Goal: Information Seeking & Learning: Learn about a topic

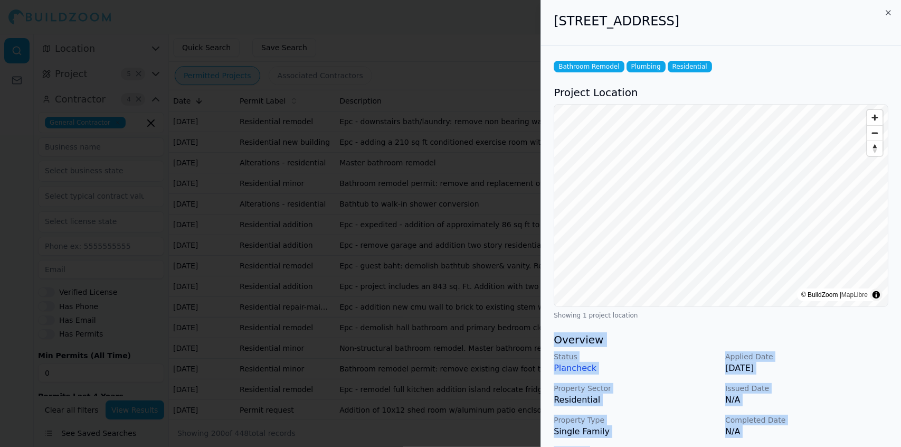
scroll to position [330, 0]
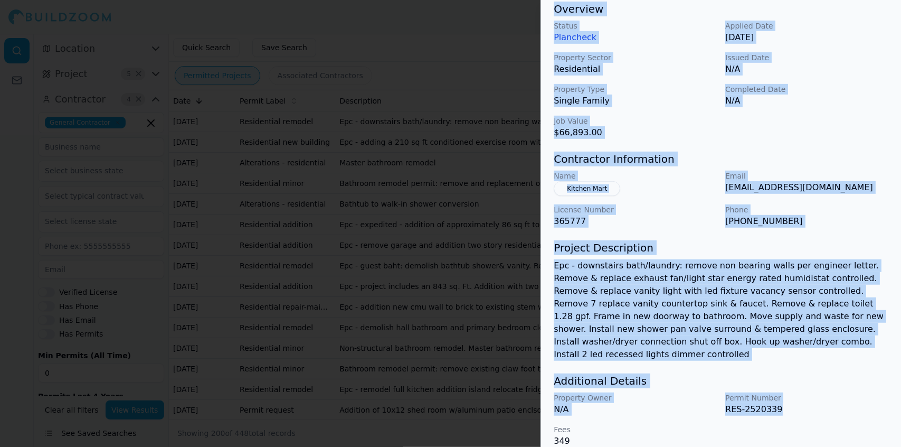
click at [377, 93] on div at bounding box center [450, 223] width 901 height 447
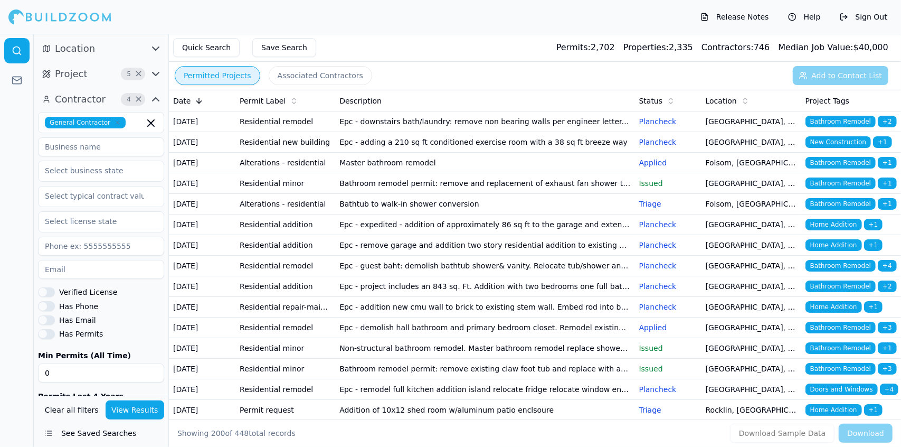
click at [94, 99] on span "Contractor" at bounding box center [80, 99] width 51 height 15
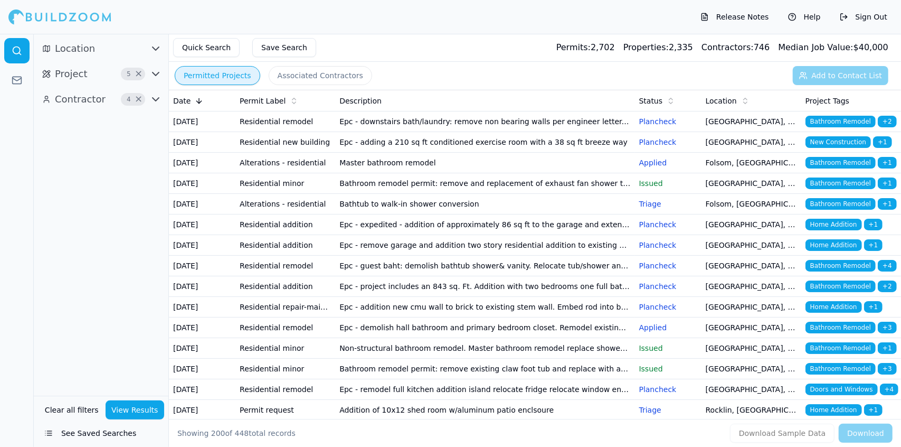
click at [94, 99] on span "Contractor" at bounding box center [80, 99] width 51 height 15
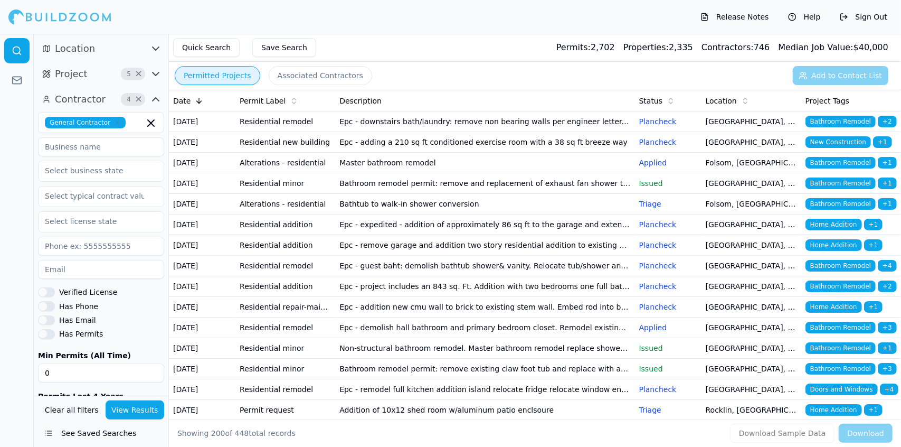
click at [195, 45] on button "Quick Search" at bounding box center [206, 47] width 67 height 19
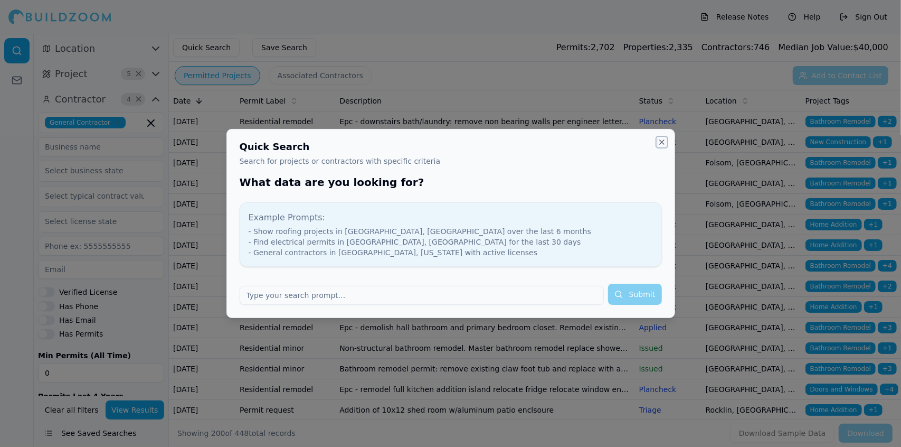
click at [661, 144] on button "Close" at bounding box center [662, 142] width 8 height 8
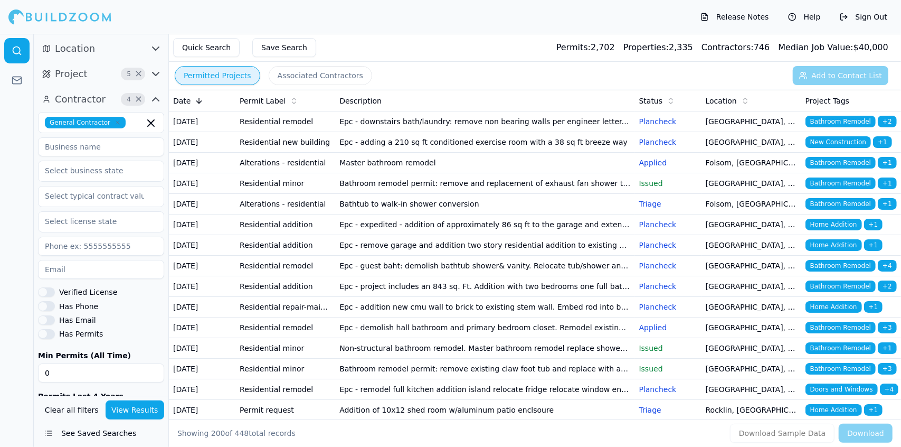
click at [84, 48] on span "Location" at bounding box center [75, 48] width 40 height 15
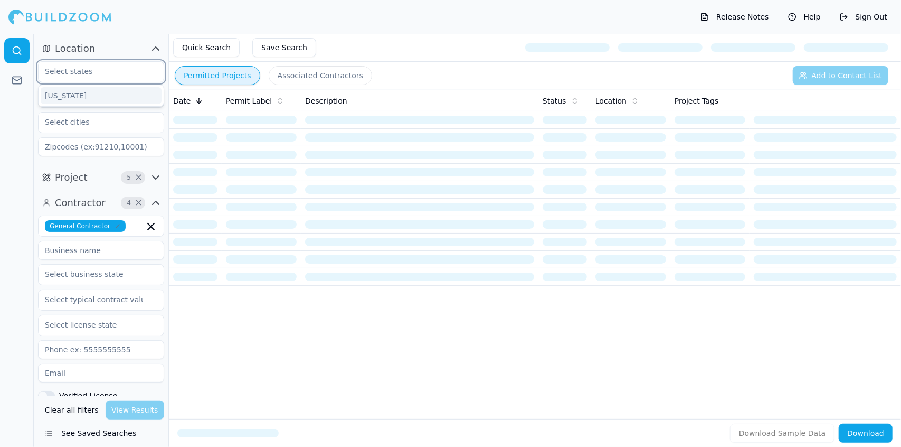
click at [100, 69] on input "text" at bounding box center [95, 71] width 112 height 19
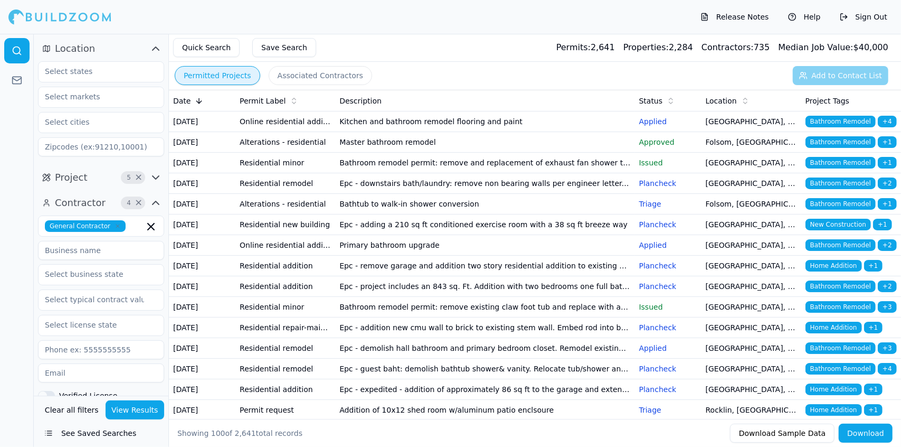
click at [174, 22] on div "Release Notes Help Sign Out" at bounding box center [450, 17] width 901 height 34
click at [371, 152] on td "Master bathroom remodel" at bounding box center [484, 142] width 299 height 21
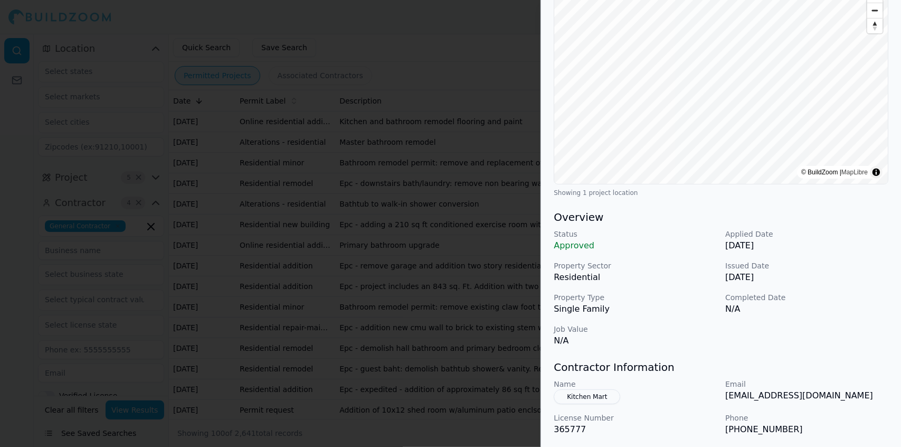
scroll to position [140, 0]
click at [901, 339] on div "Bathroom Remodel Residential Project Location © BuildZoom | MapLibre Showing 1 …" at bounding box center [721, 257] width 360 height 668
click at [292, 115] on div at bounding box center [450, 223] width 901 height 447
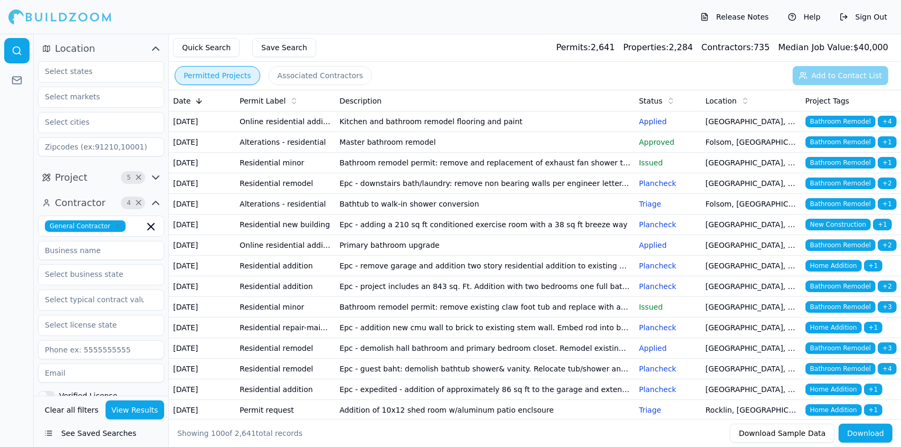
click at [384, 153] on td "Master bathroom remodel" at bounding box center [484, 142] width 299 height 21
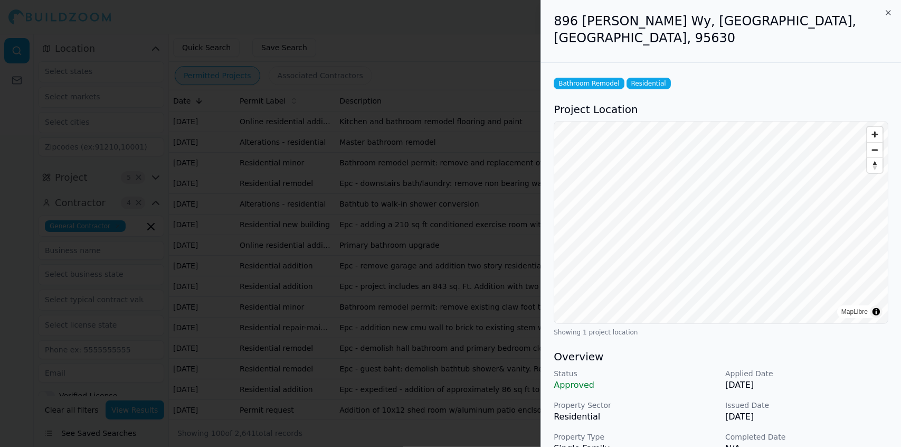
click at [384, 153] on div at bounding box center [450, 223] width 901 height 447
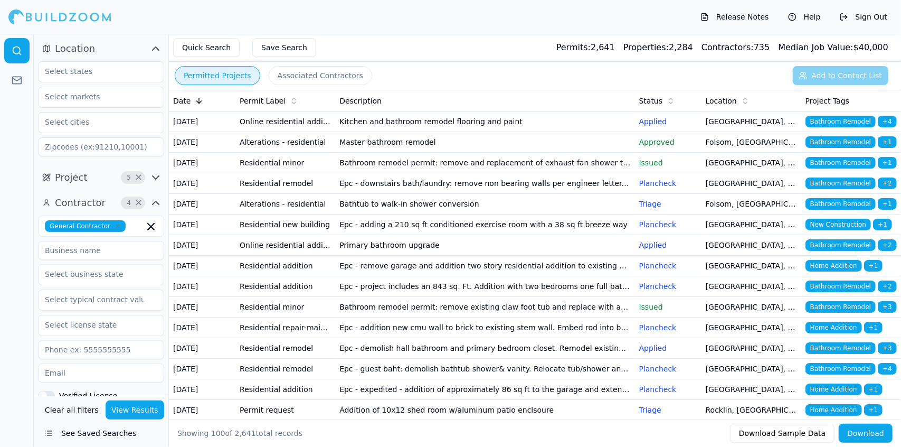
click at [388, 153] on td "Master bathroom remodel" at bounding box center [484, 142] width 299 height 21
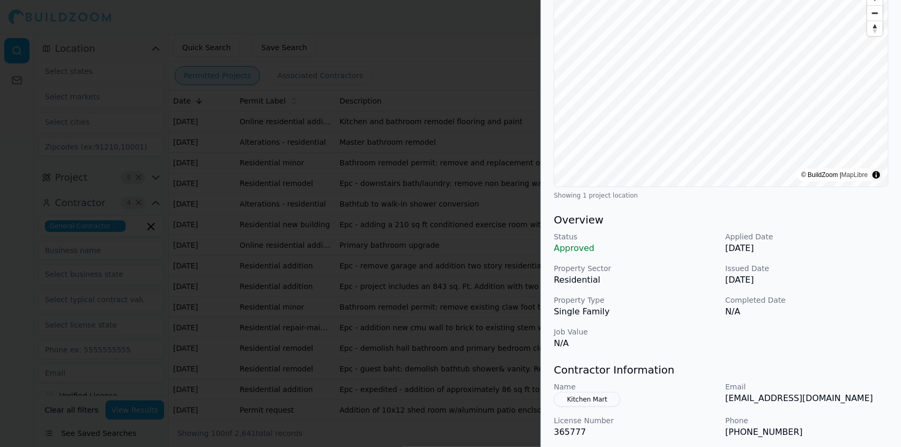
scroll to position [147, 0]
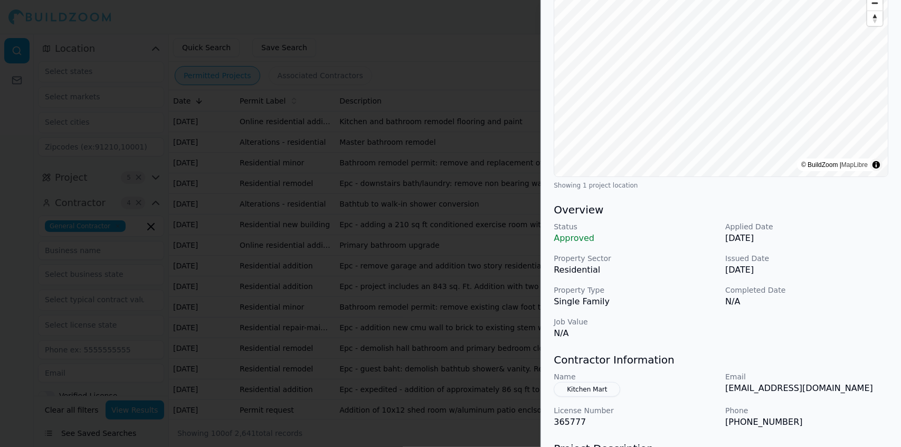
click at [362, 139] on div at bounding box center [450, 223] width 901 height 447
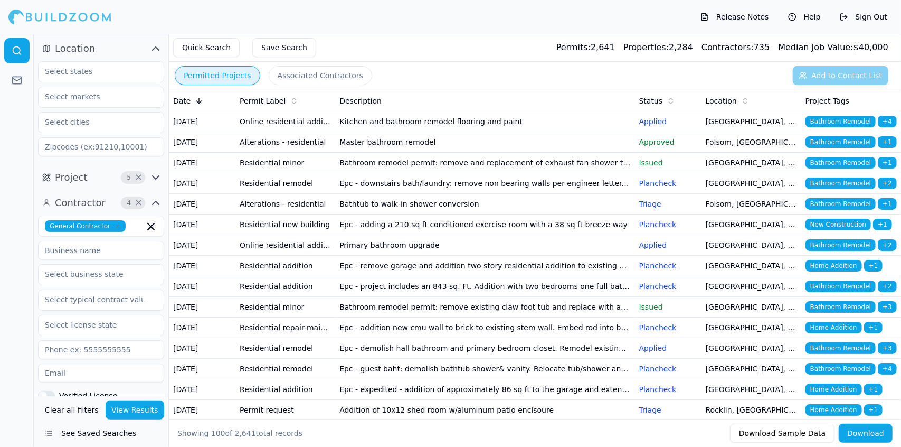
click at [429, 173] on td "Bathroom remodel permit: remove and replacement of exhaust fan shower toilet an…" at bounding box center [484, 163] width 299 height 21
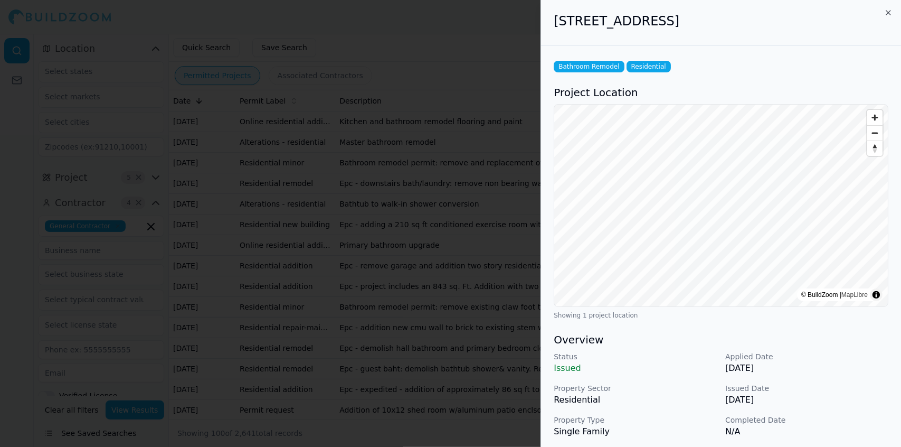
click at [843, 386] on p "Issued Date" at bounding box center [806, 388] width 163 height 11
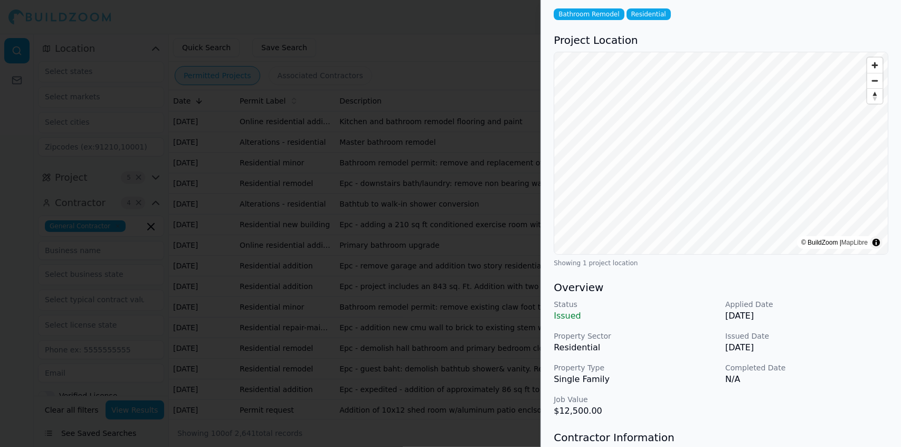
scroll to position [0, 0]
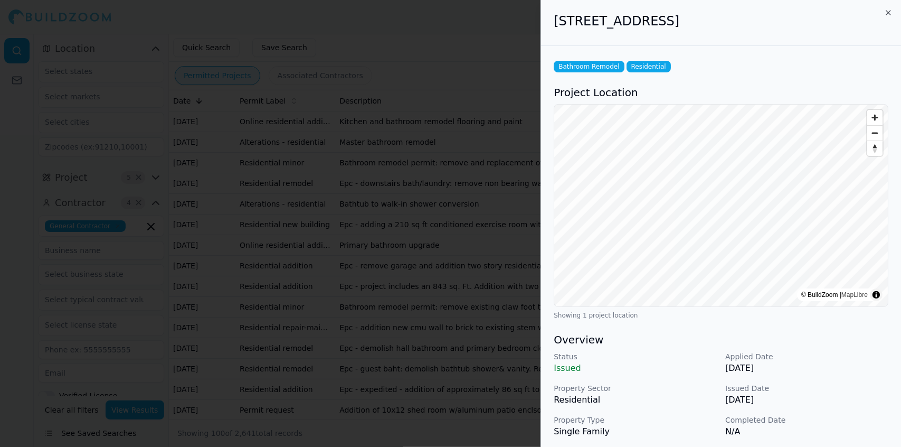
click at [409, 159] on div at bounding box center [450, 223] width 901 height 447
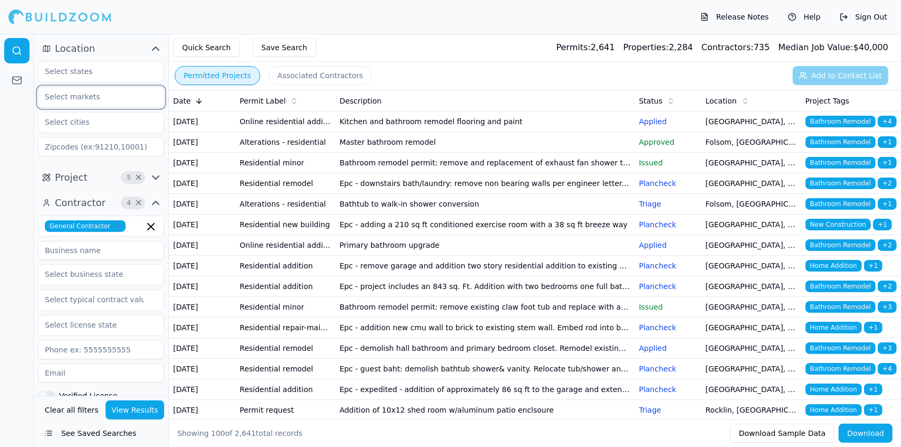
click at [91, 99] on input "text" at bounding box center [95, 96] width 112 height 19
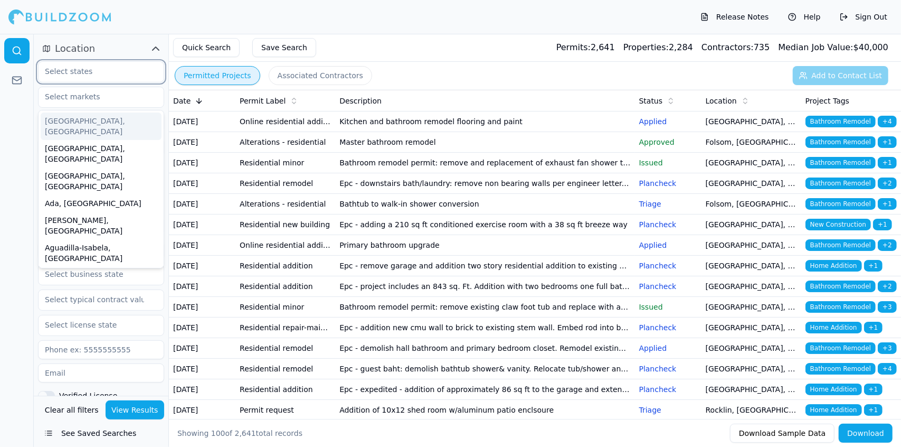
click at [83, 72] on input "text" at bounding box center [95, 71] width 112 height 19
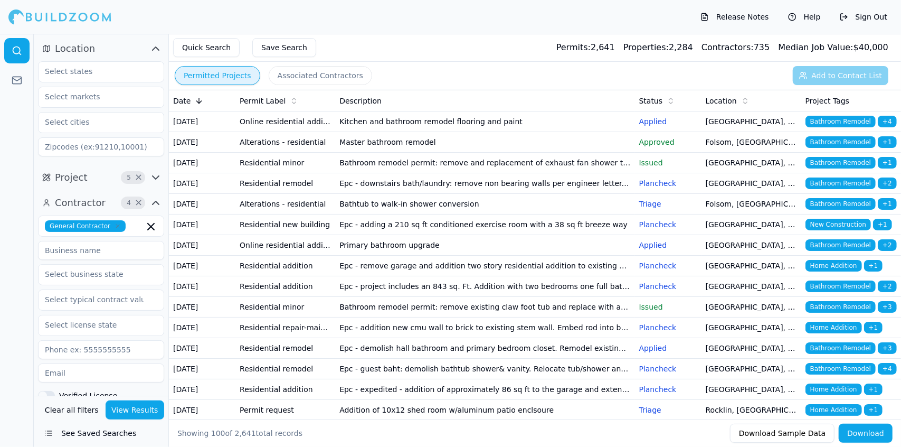
click at [150, 48] on icon "button" at bounding box center [155, 48] width 13 height 13
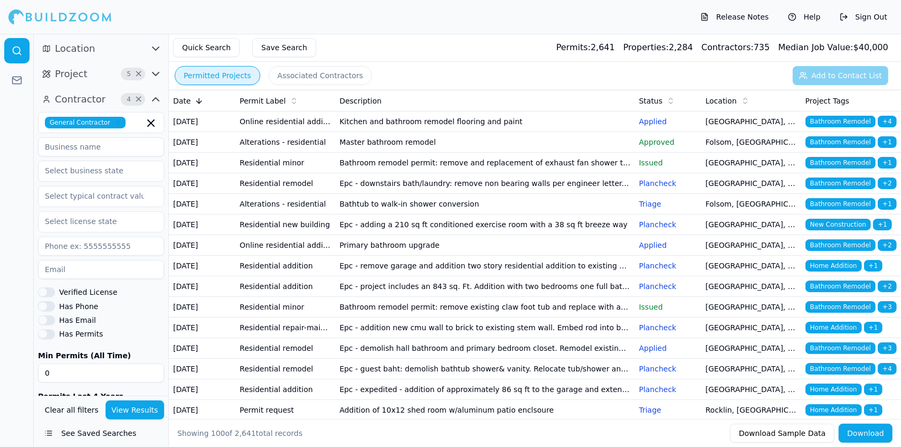
click at [157, 73] on icon "button" at bounding box center [156, 73] width 6 height 3
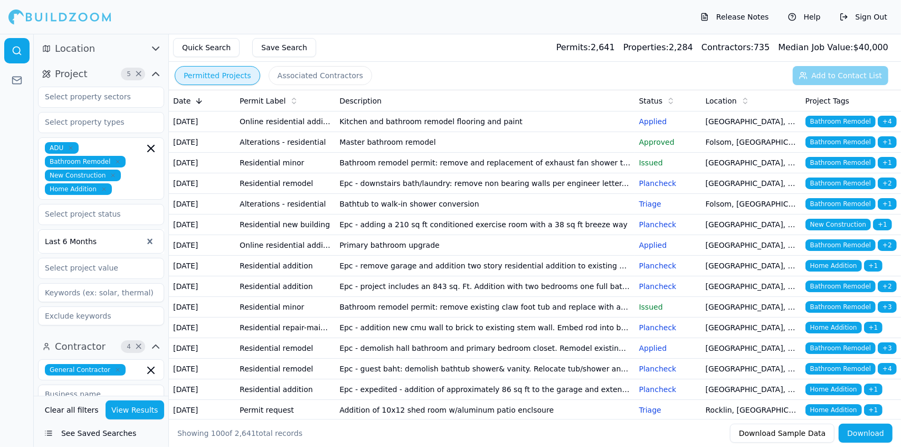
click at [110, 175] on icon "button" at bounding box center [113, 175] width 6 height 6
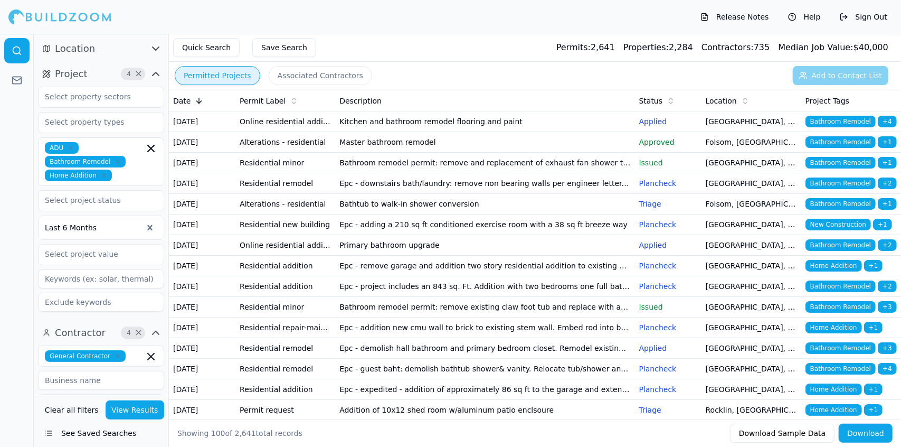
click at [8, 156] on div at bounding box center [17, 240] width 34 height 413
click at [148, 148] on icon "button" at bounding box center [151, 148] width 13 height 13
click at [144, 169] on input "text" at bounding box center [130, 175] width 28 height 12
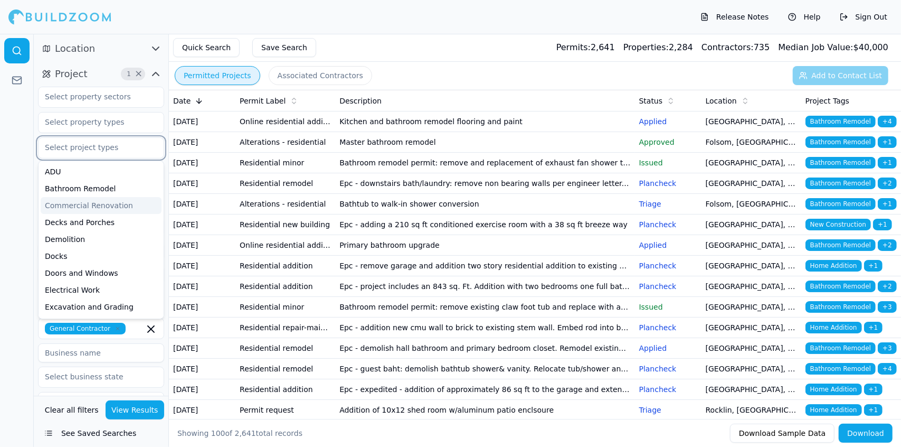
click at [148, 148] on input "text" at bounding box center [95, 147] width 112 height 19
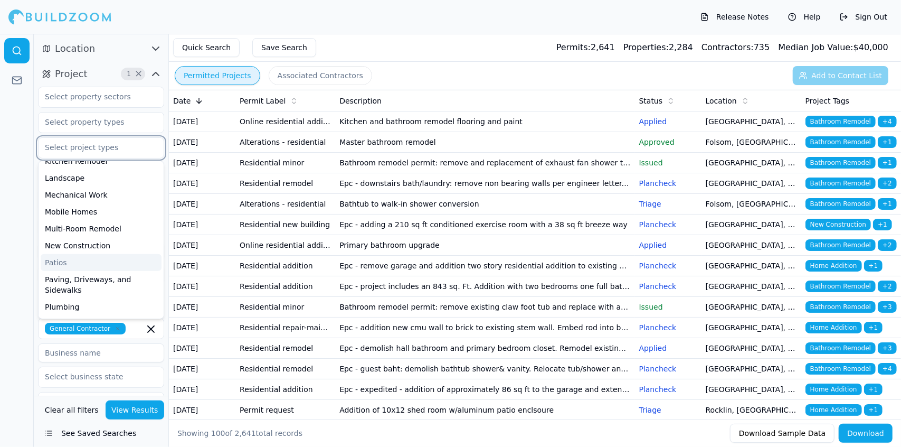
scroll to position [263, 0]
click at [99, 243] on div "New Construction" at bounding box center [101, 246] width 121 height 17
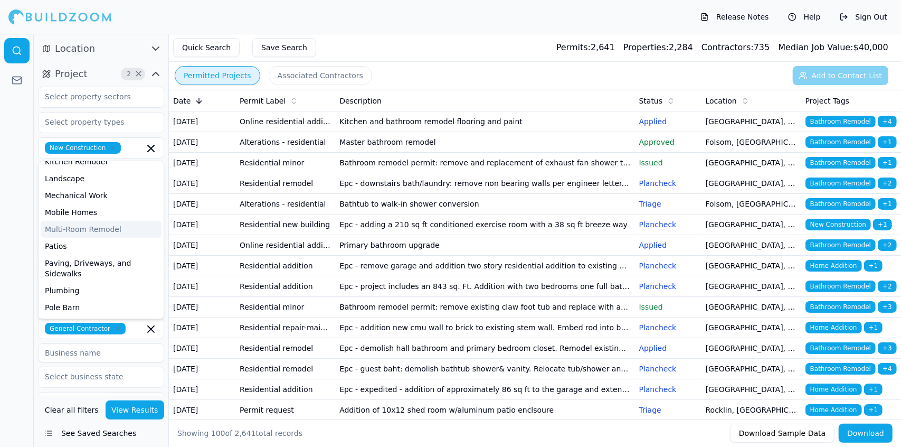
click at [10, 178] on div at bounding box center [17, 240] width 34 height 413
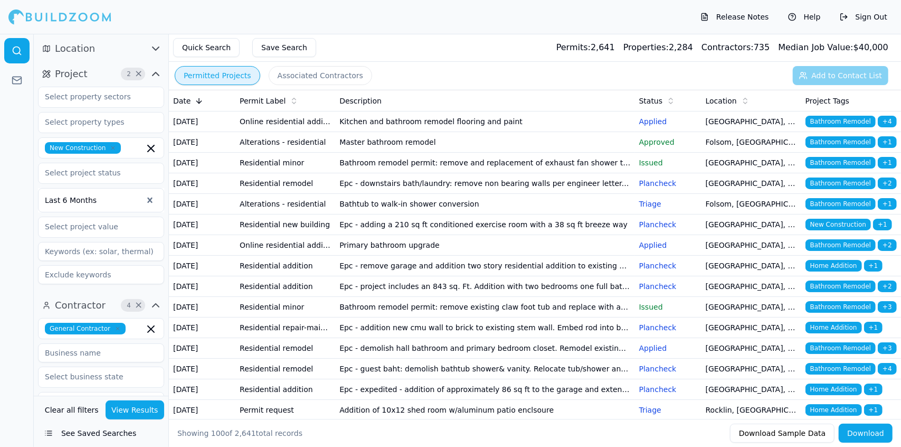
click at [155, 50] on icon "button" at bounding box center [156, 48] width 6 height 3
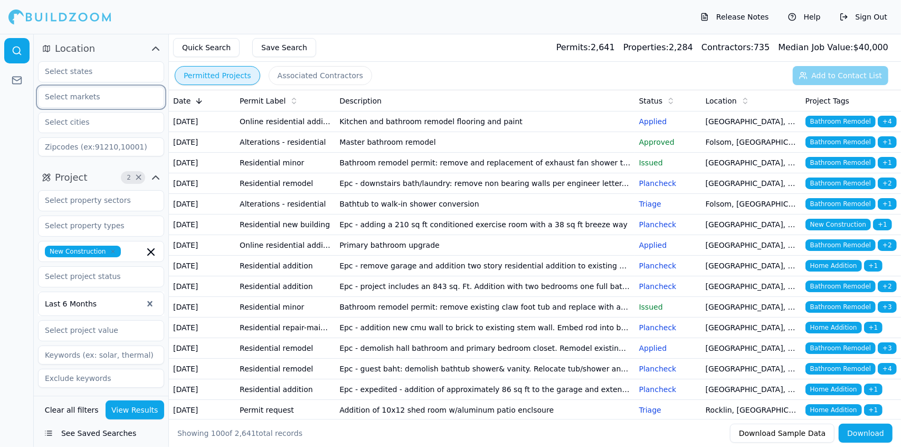
click at [131, 97] on input "text" at bounding box center [95, 96] width 112 height 19
click at [127, 70] on input "text" at bounding box center [95, 71] width 112 height 19
click at [73, 121] on input "text" at bounding box center [95, 121] width 112 height 19
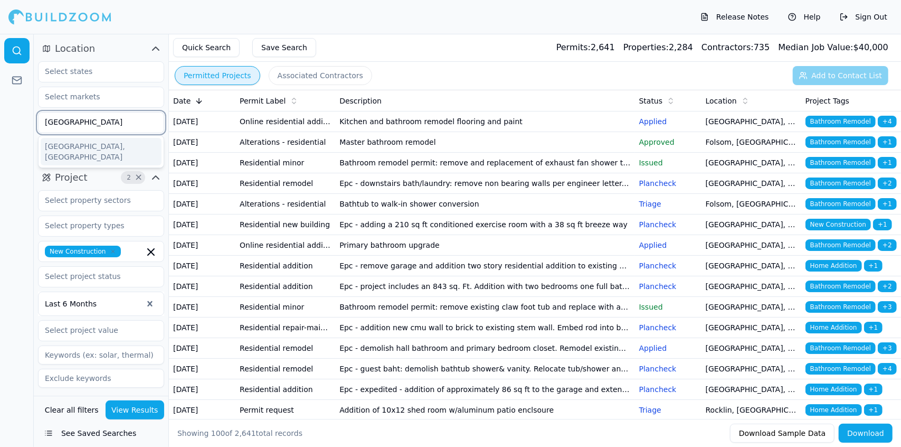
type input "sacramento"
click at [116, 141] on div "[GEOGRAPHIC_DATA], [GEOGRAPHIC_DATA]" at bounding box center [101, 151] width 121 height 27
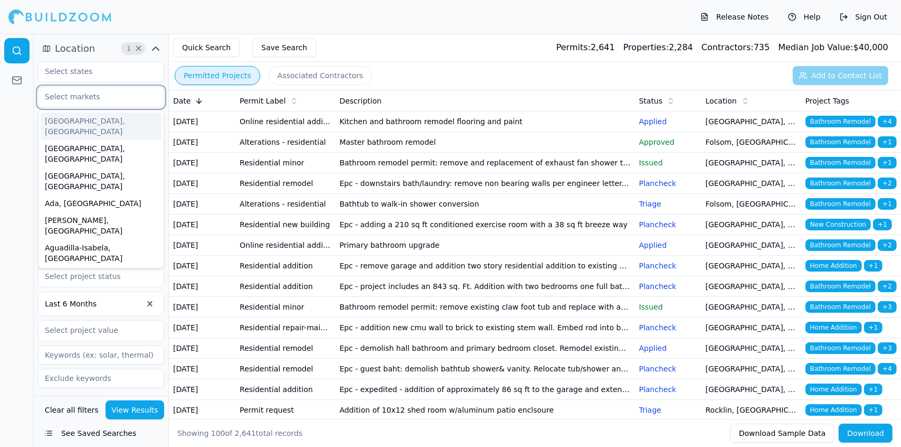
click at [116, 89] on input "text" at bounding box center [95, 96] width 112 height 19
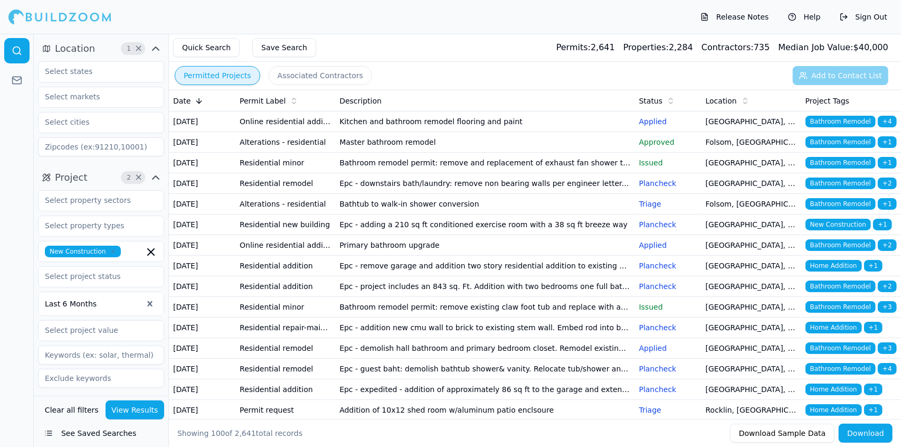
click at [114, 81] on div at bounding box center [101, 71] width 126 height 21
click at [118, 91] on div "California" at bounding box center [101, 95] width 121 height 17
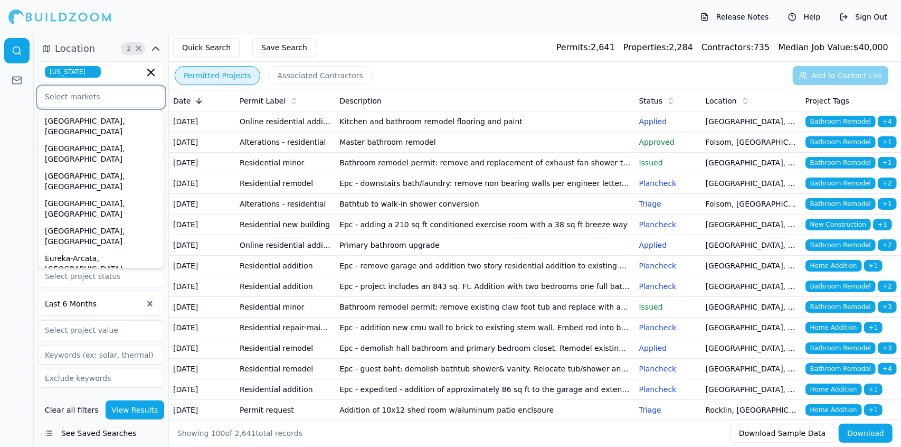
click at [121, 101] on input "text" at bounding box center [95, 96] width 112 height 19
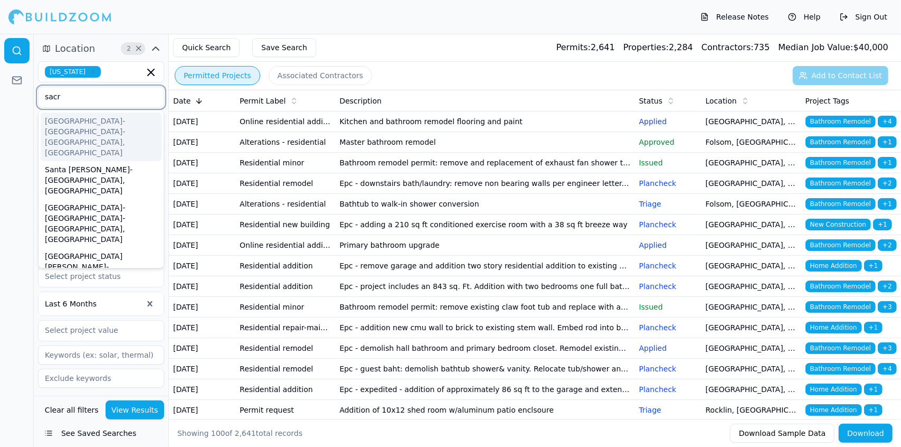
type input "sacro"
click at [134, 114] on div "Sacramento-Roseville-Folsom, CA" at bounding box center [101, 136] width 121 height 49
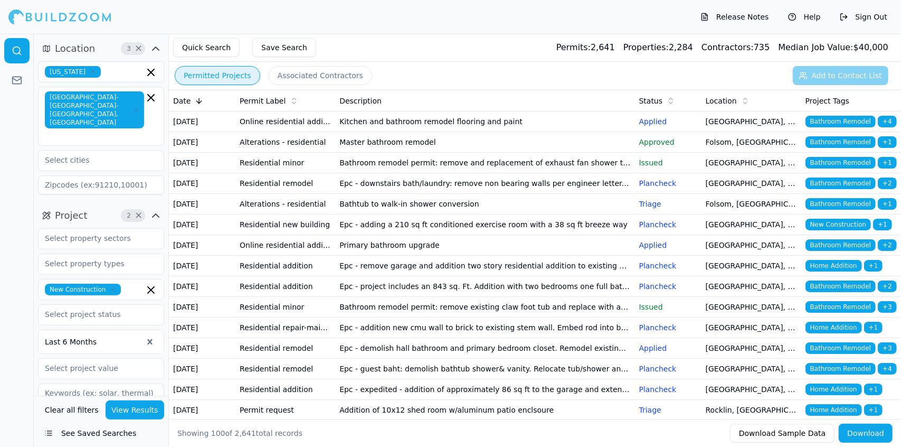
click at [18, 129] on div at bounding box center [17, 240] width 34 height 413
click at [75, 150] on input "text" at bounding box center [95, 159] width 112 height 19
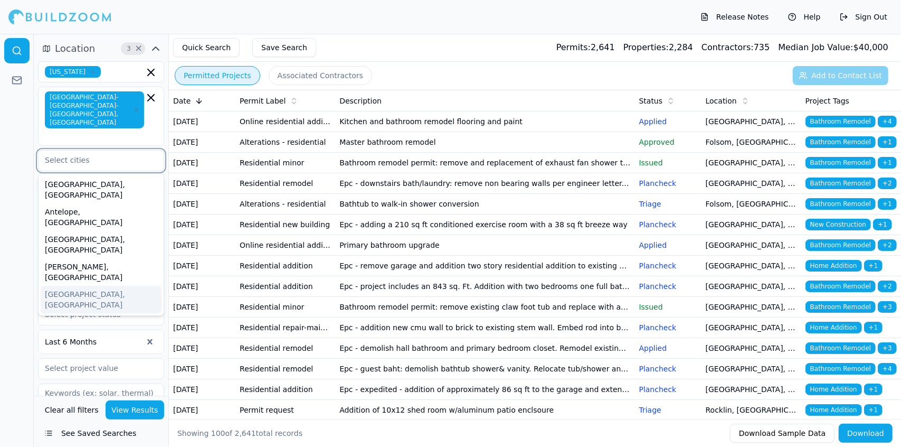
click at [110, 286] on div "[GEOGRAPHIC_DATA], [GEOGRAPHIC_DATA]" at bounding box center [101, 299] width 121 height 27
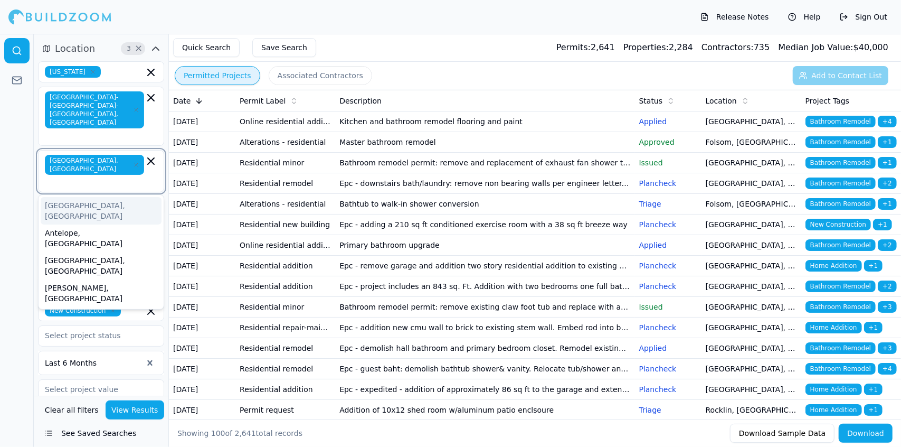
type input "b"
type input "c"
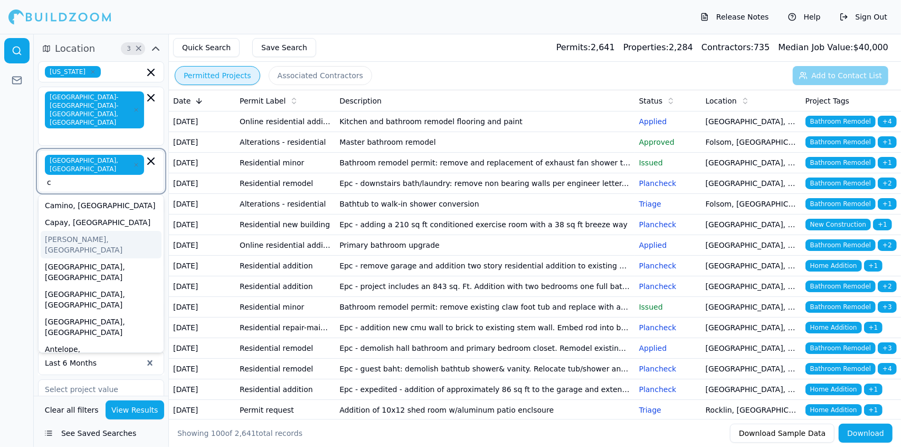
click at [87, 231] on div "[PERSON_NAME], [GEOGRAPHIC_DATA]" at bounding box center [101, 244] width 121 height 27
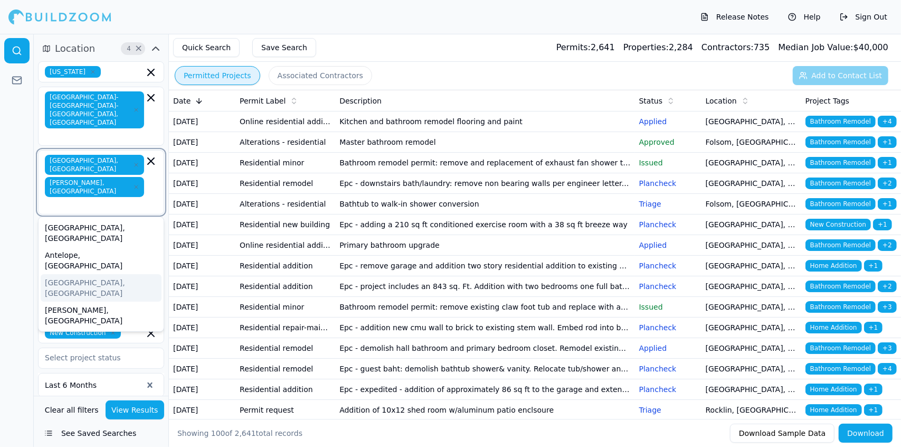
type input "C"
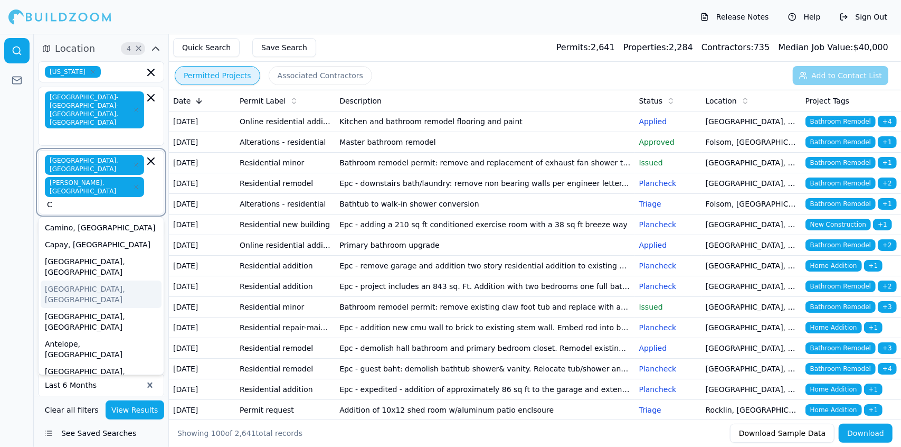
click at [82, 280] on div "Citrus Heights, CA" at bounding box center [101, 293] width 121 height 27
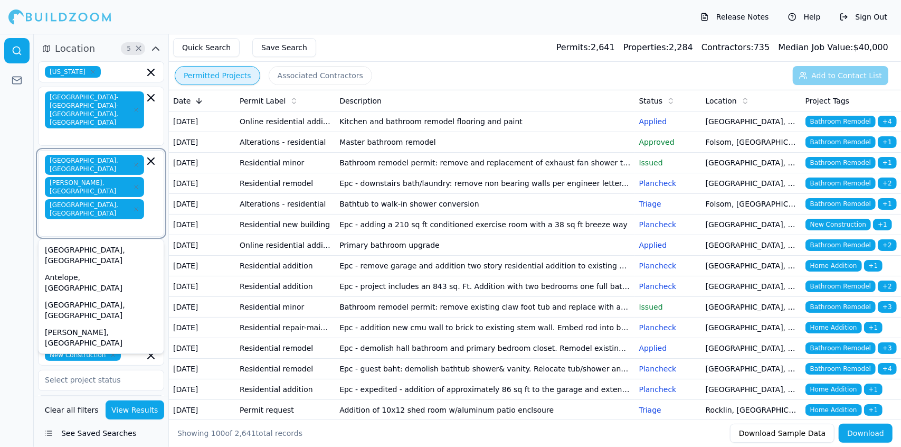
type input "d"
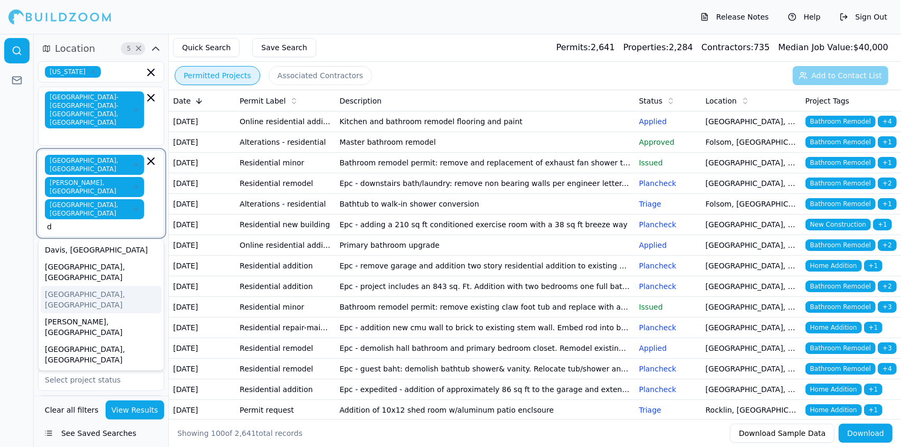
click at [82, 286] on div "Dixon, CA" at bounding box center [101, 299] width 121 height 27
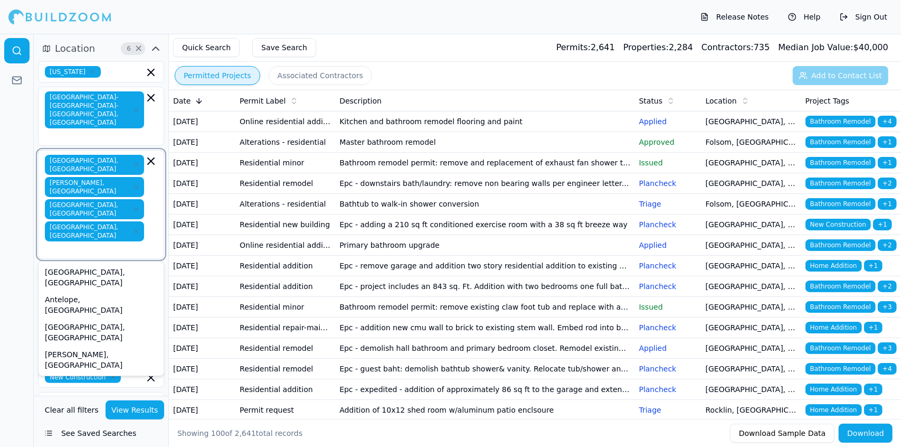
type input "e"
click at [82, 318] on div "El Dorado Hills, CA" at bounding box center [101, 331] width 121 height 27
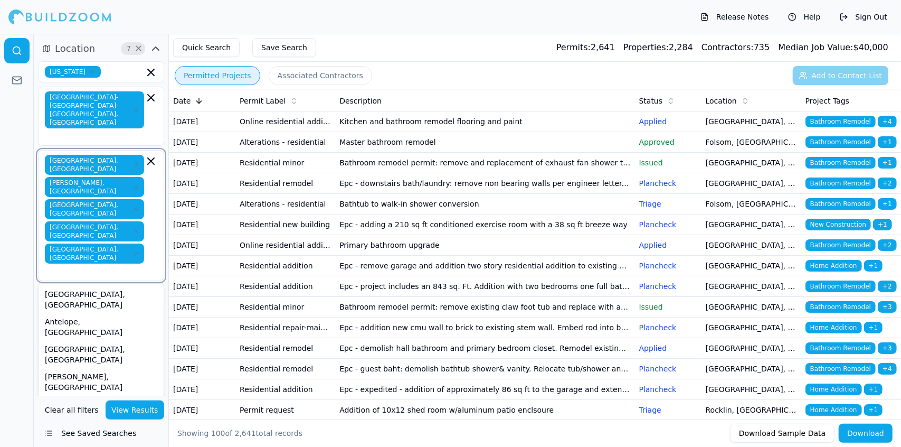
type input "f"
click at [78, 341] on div "Folsom, [GEOGRAPHIC_DATA]" at bounding box center [101, 349] width 121 height 17
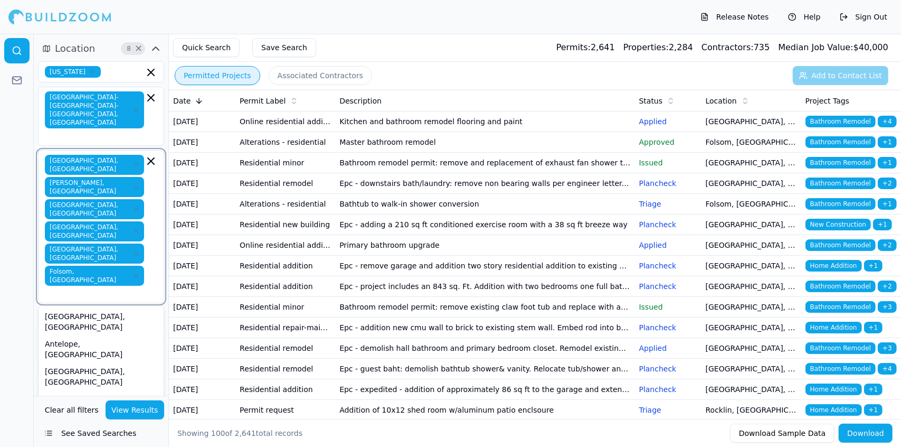
type input "g"
click at [71, 390] on div "[GEOGRAPHIC_DATA], [GEOGRAPHIC_DATA]" at bounding box center [101, 403] width 121 height 27
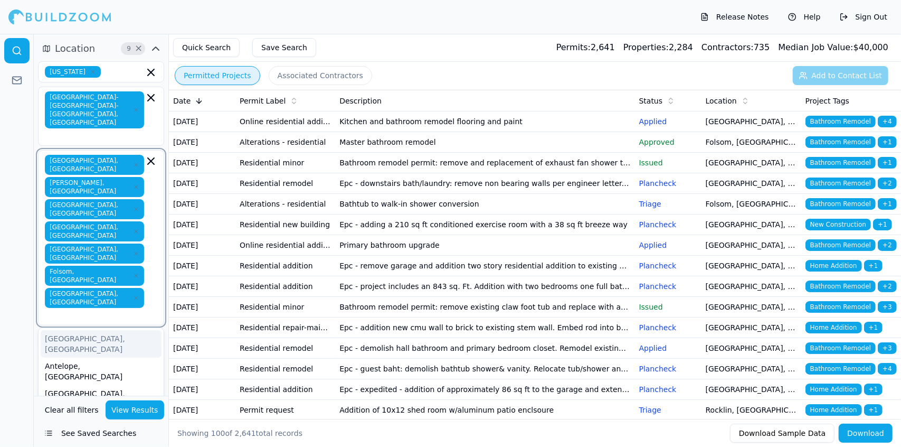
type input "H"
type input "I"
type input "g"
type input "k"
type input "l"
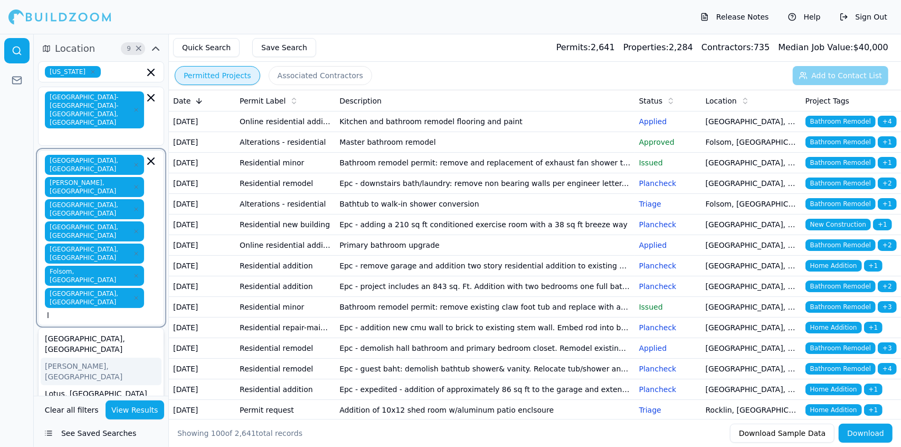
click at [118, 357] on div "Loomis, CA" at bounding box center [101, 370] width 121 height 27
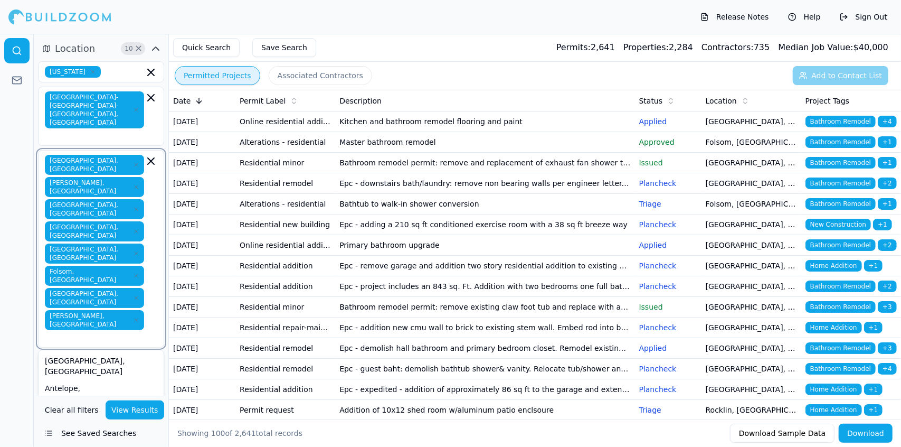
type input "l"
click at [108, 352] on div "Lincoln, CA" at bounding box center [101, 365] width 121 height 27
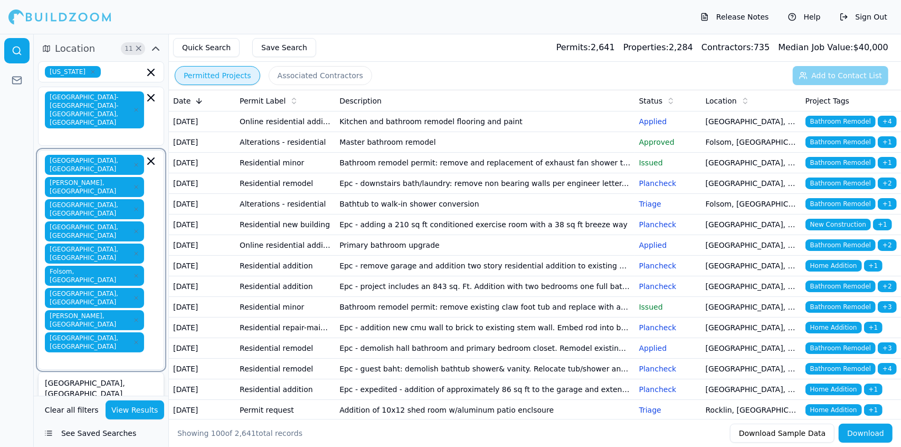
type input "m"
type input "n"
type input "o"
click at [101, 402] on div "[GEOGRAPHIC_DATA], [GEOGRAPHIC_DATA]" at bounding box center [101, 415] width 121 height 27
type input "p"
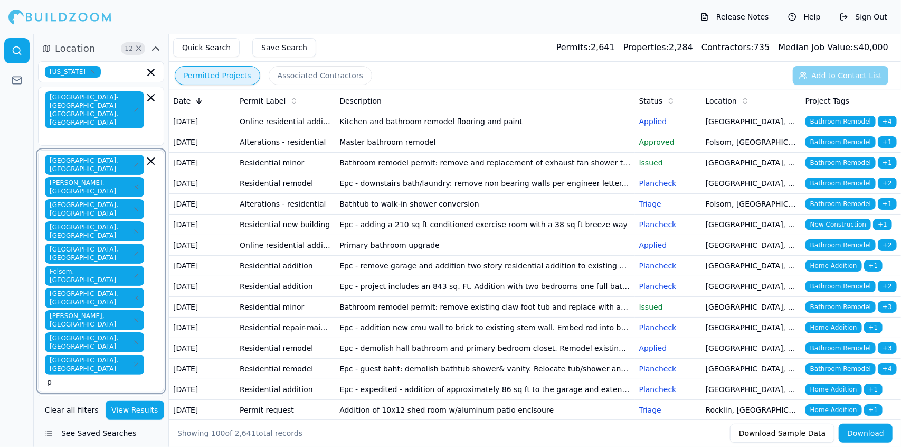
click at [109, 441] on div "Placerville, CA" at bounding box center [101, 454] width 121 height 27
type input "q"
type input "r"
click at [96, 419] on div "[GEOGRAPHIC_DATA], [GEOGRAPHIC_DATA]" at bounding box center [101, 432] width 121 height 27
type input "R"
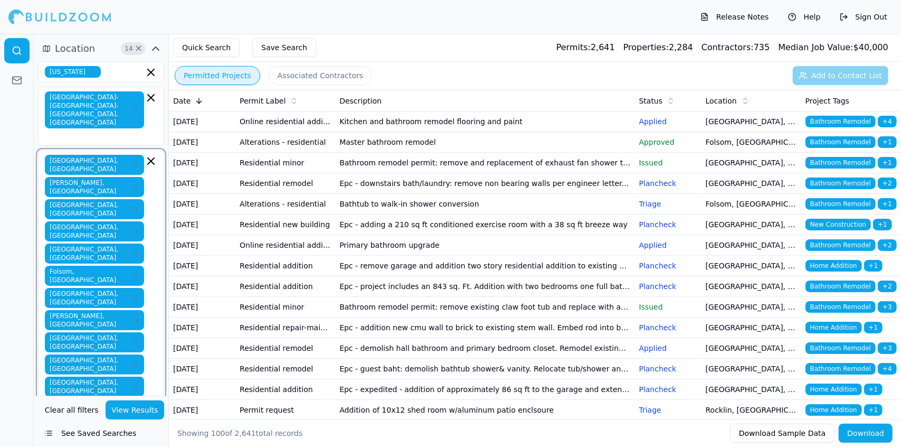
type input "s"
type input "t"
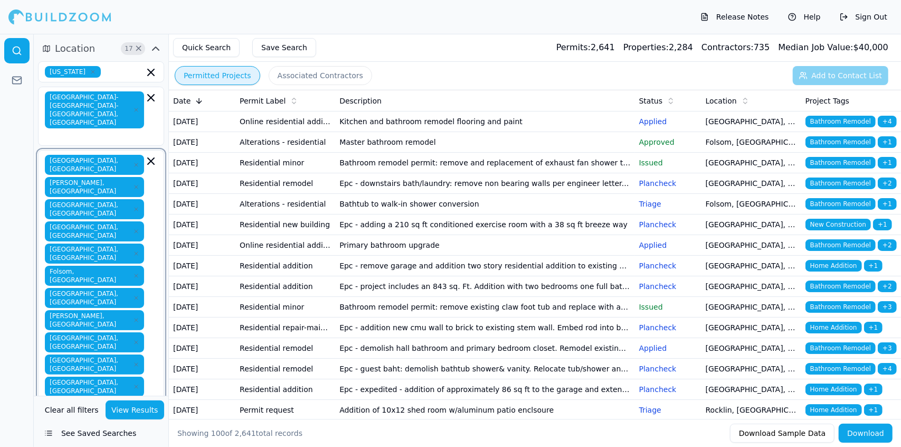
type input "T"
type input "u"
type input "v"
type input "w"
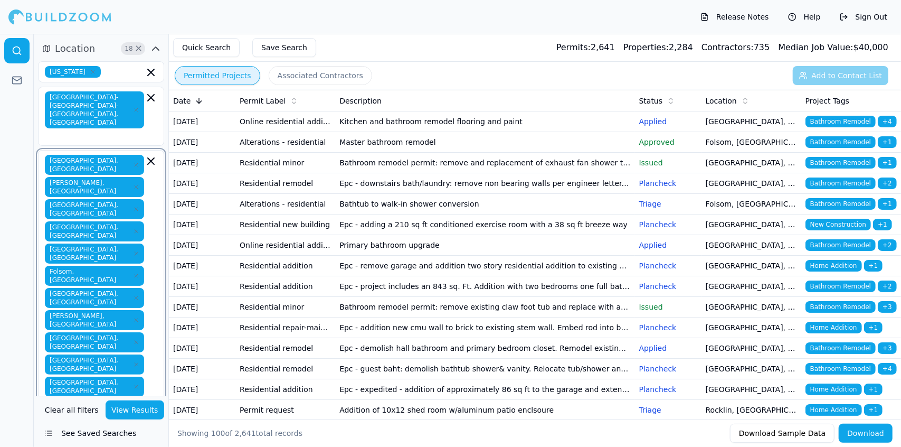
type input "x"
type input "y"
type input "z"
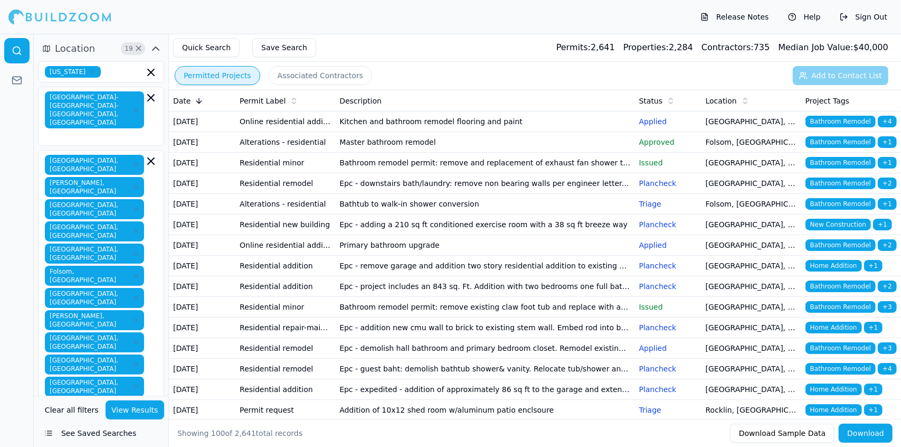
click at [14, 254] on div at bounding box center [17, 240] width 34 height 413
click at [21, 141] on div at bounding box center [17, 240] width 34 height 413
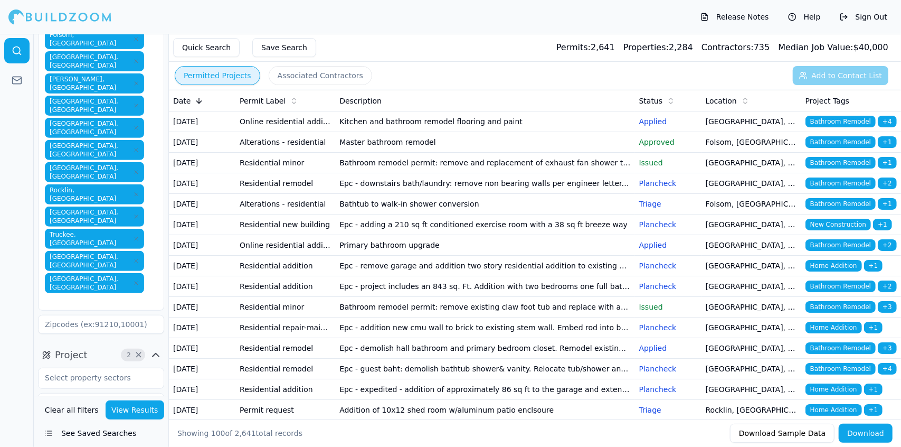
scroll to position [237, 0]
click at [115, 367] on input "text" at bounding box center [95, 376] width 112 height 19
click at [106, 393] on div "Residential" at bounding box center [101, 401] width 121 height 17
click at [117, 393] on input "text" at bounding box center [95, 402] width 112 height 19
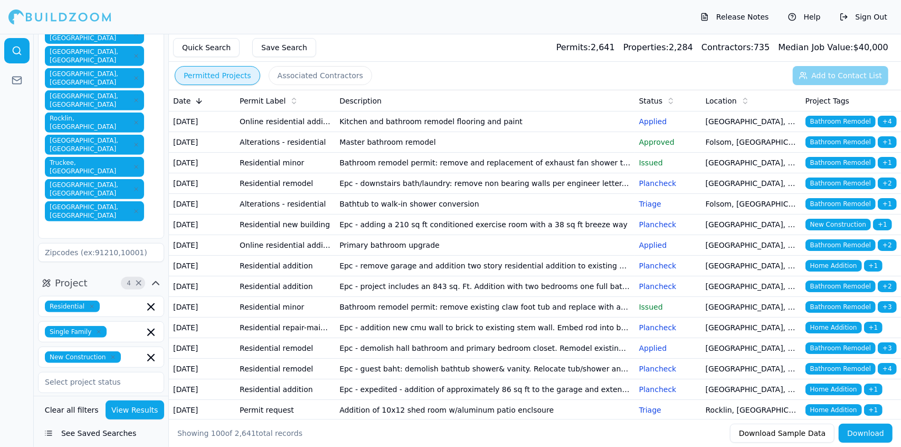
scroll to position [309, 0]
click at [105, 372] on input "text" at bounding box center [95, 381] width 112 height 19
click at [62, 442] on div "Issued" at bounding box center [101, 450] width 121 height 17
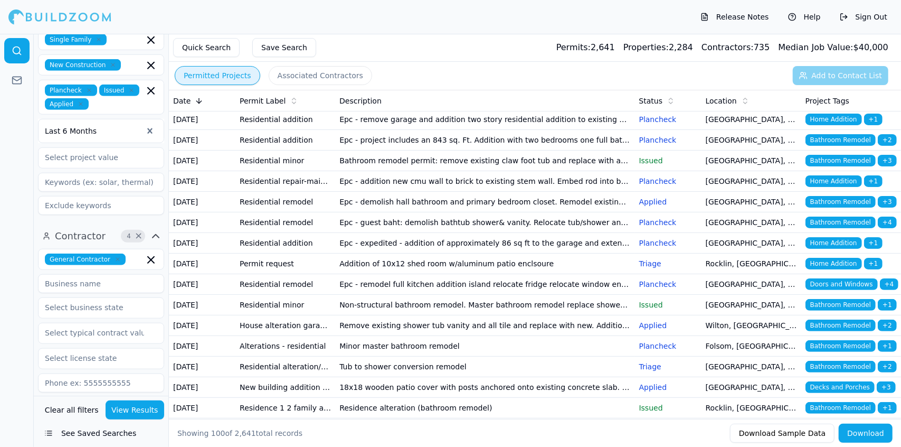
scroll to position [607, 0]
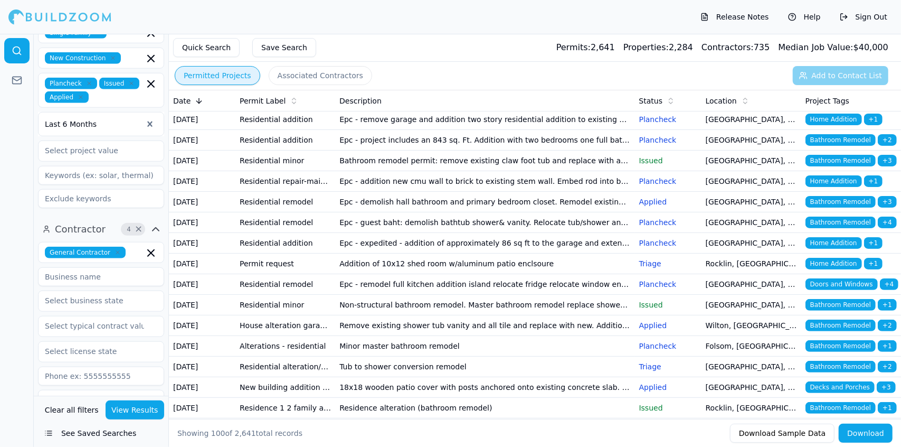
click at [48, 431] on button "Has Phone" at bounding box center [46, 436] width 17 height 10
click at [50, 445] on button "Has Email" at bounding box center [46, 450] width 17 height 10
click at [15, 44] on link at bounding box center [16, 50] width 25 height 25
click at [215, 46] on button "Quick Search" at bounding box center [206, 47] width 67 height 19
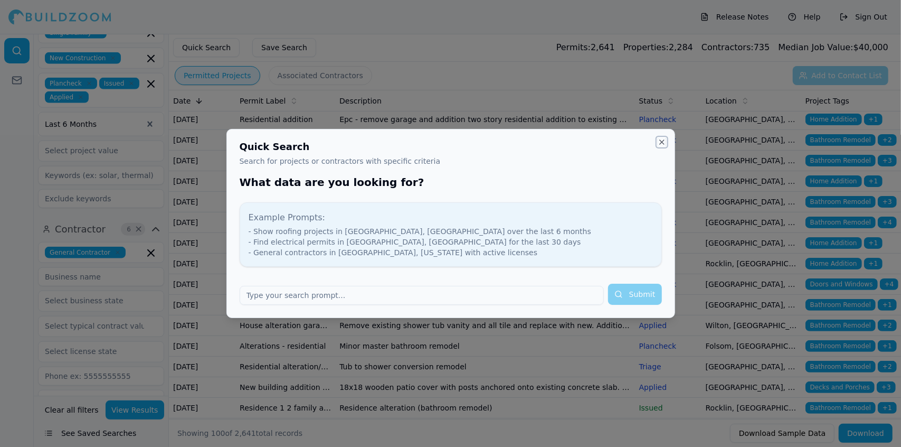
click at [660, 141] on button "Close" at bounding box center [662, 142] width 8 height 8
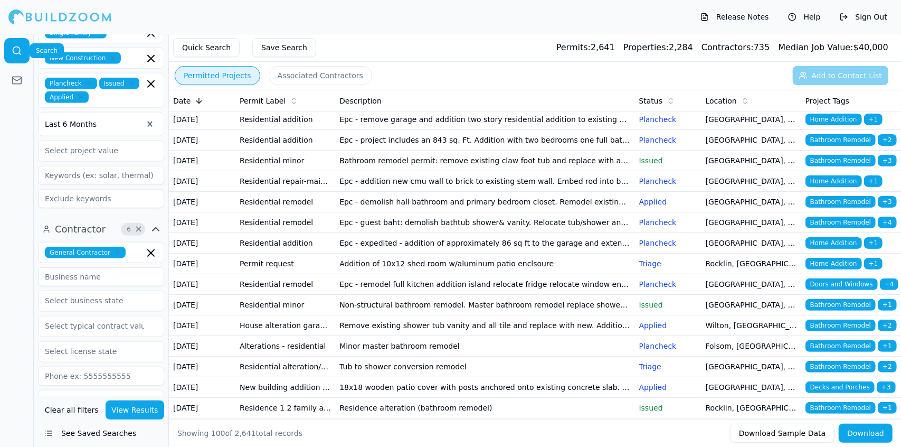
click at [16, 49] on icon at bounding box center [17, 50] width 11 height 11
click at [220, 73] on button "Permitted Projects" at bounding box center [218, 75] width 86 height 19
click at [214, 45] on button "Quick Search" at bounding box center [206, 47] width 67 height 19
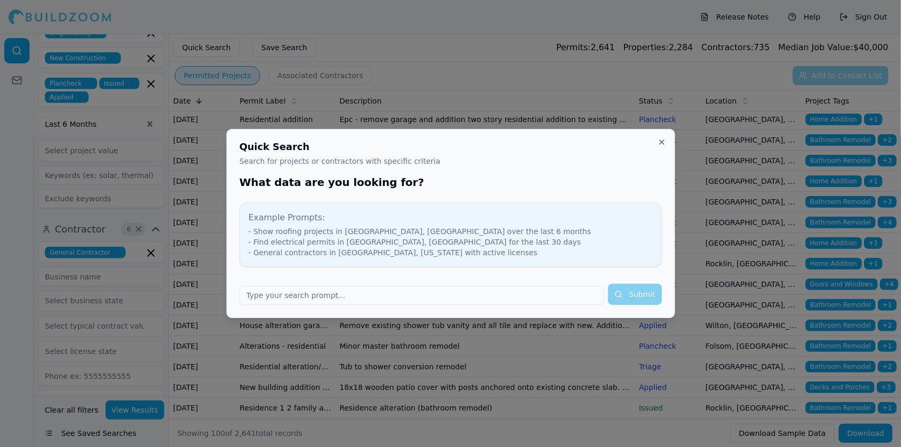
click at [398, 298] on input "text" at bounding box center [422, 295] width 364 height 19
click at [427, 289] on input "text" at bounding box center [422, 295] width 364 height 19
type input "sacromento ca"
click at [637, 301] on button "Submit" at bounding box center [635, 294] width 54 height 21
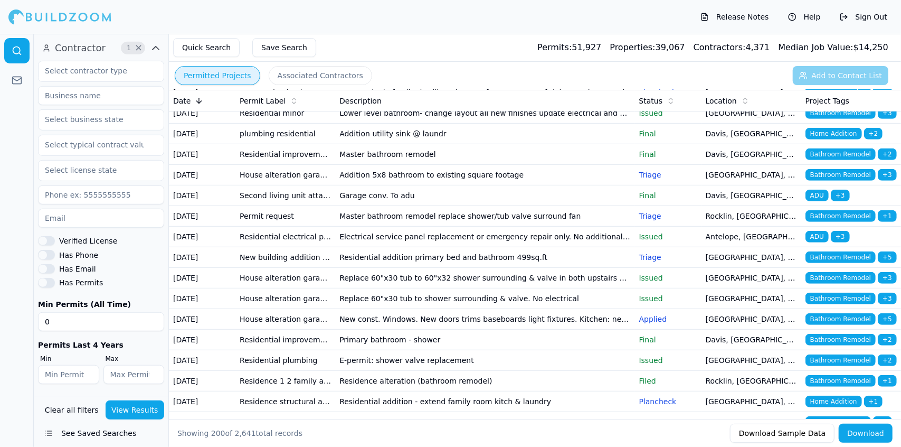
scroll to position [3113, 0]
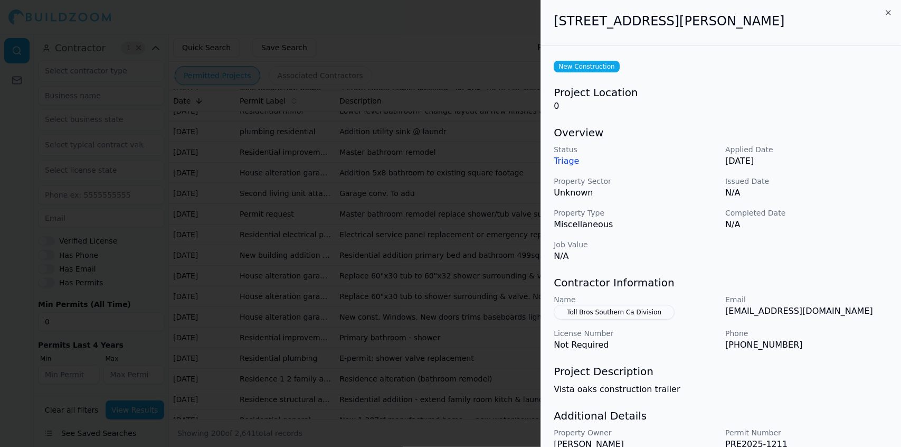
click at [393, 304] on div at bounding box center [450, 223] width 901 height 447
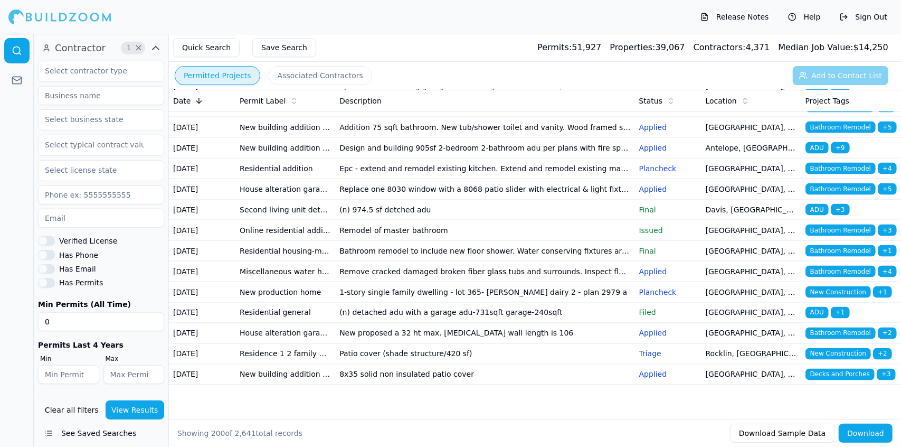
scroll to position [4334, 0]
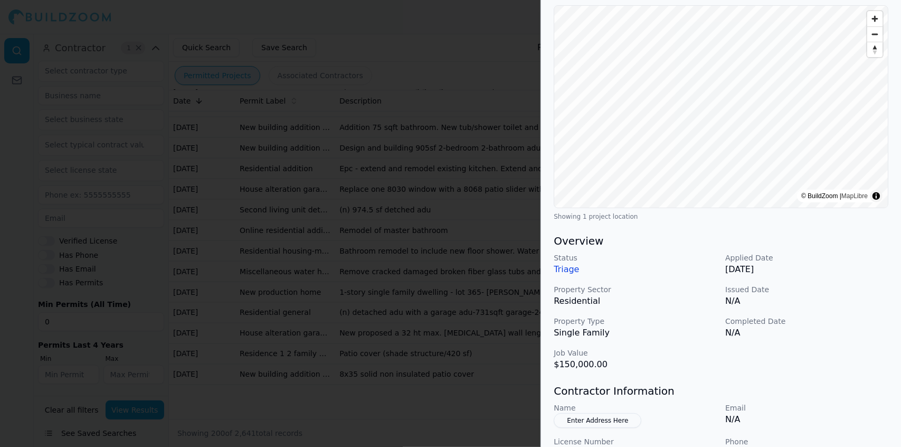
scroll to position [0, 0]
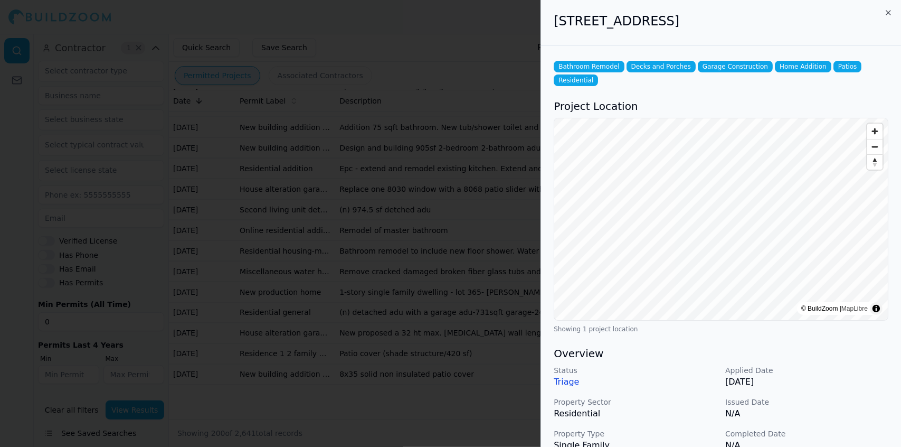
click at [373, 198] on div at bounding box center [450, 223] width 901 height 447
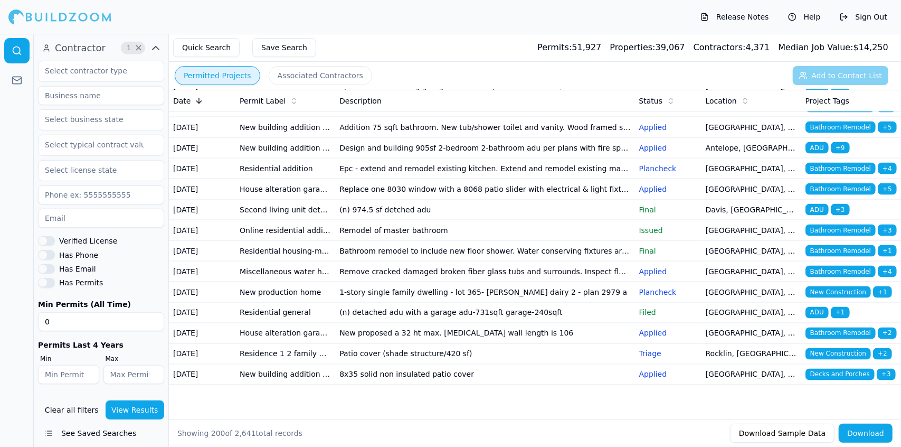
scroll to position [4580, 0]
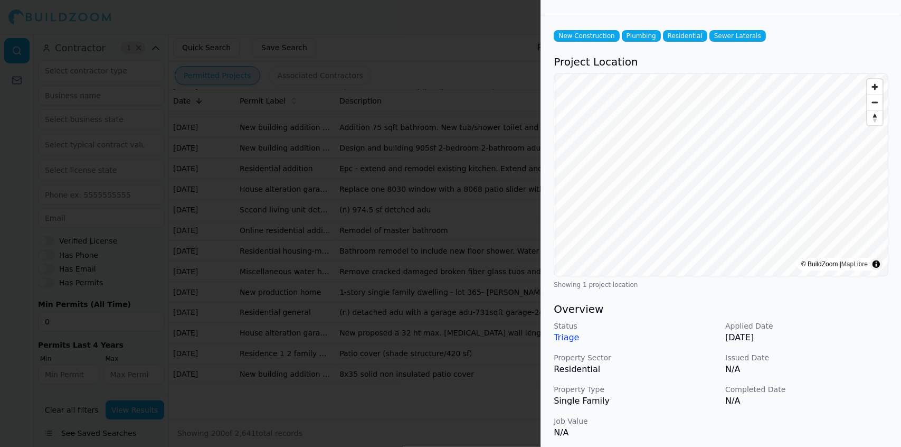
scroll to position [0, 0]
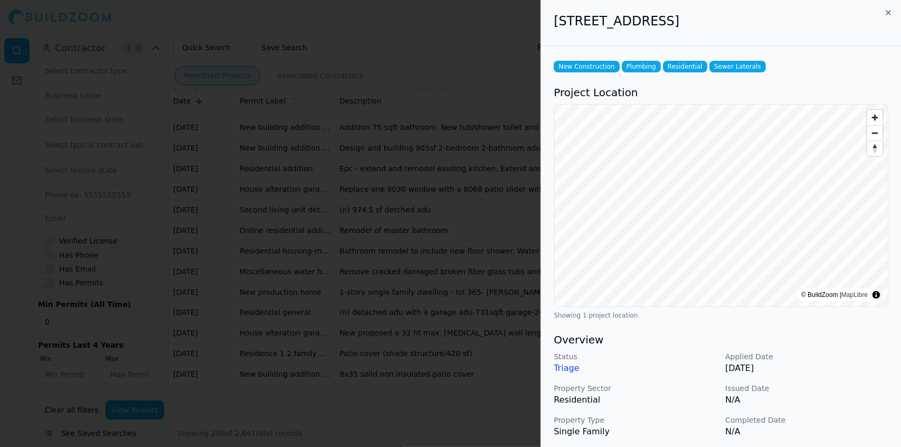
click at [807, 56] on div "New Construction Plumbing Residential Sewer Laterals Project Location © BuildZo…" at bounding box center [721, 380] width 360 height 668
click at [512, 107] on div at bounding box center [450, 223] width 901 height 447
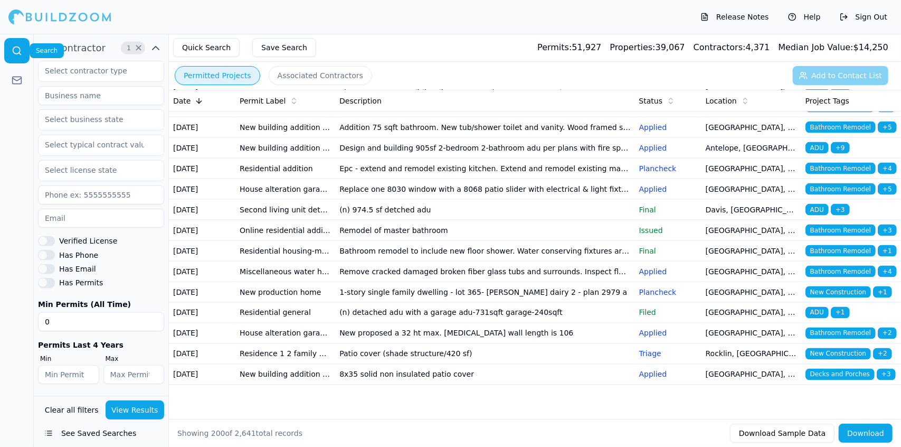
click at [15, 49] on icon at bounding box center [17, 50] width 11 height 11
click at [113, 70] on input "text" at bounding box center [95, 70] width 112 height 19
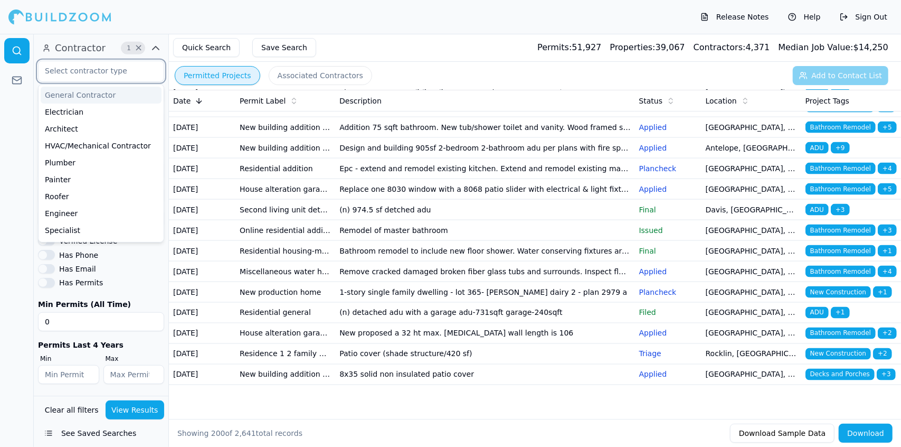
click at [114, 95] on div "General Contractor" at bounding box center [101, 95] width 121 height 17
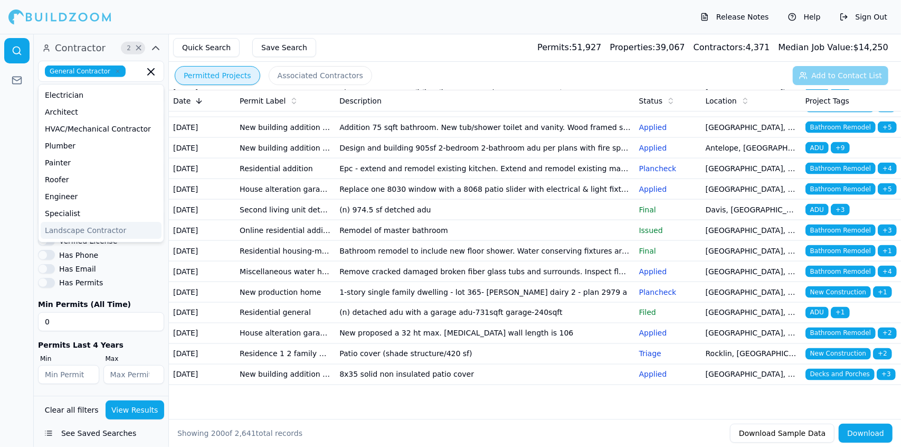
click at [218, 74] on button "Permitted Projects" at bounding box center [218, 75] width 86 height 19
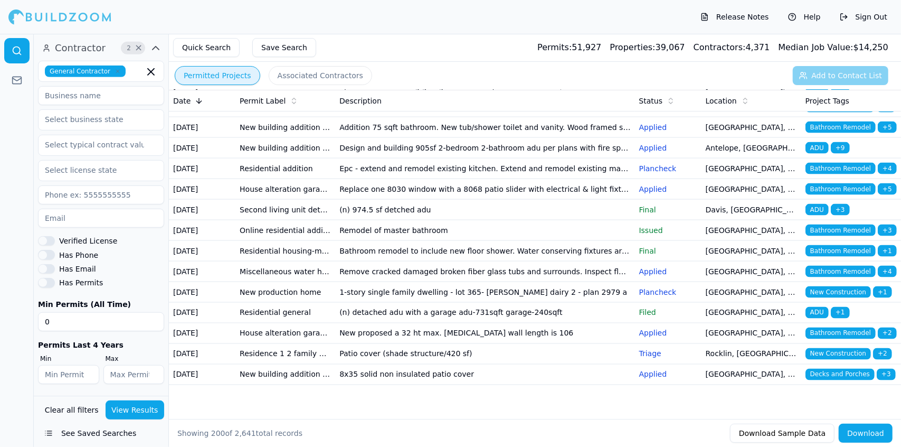
click at [207, 45] on button "Quick Search" at bounding box center [206, 47] width 67 height 19
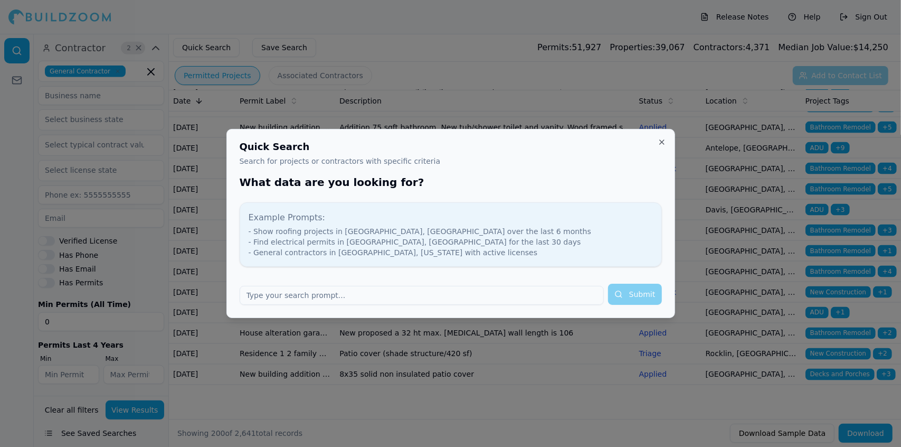
click at [379, 295] on input "text" at bounding box center [422, 295] width 364 height 19
type input "sacromento ca"
click at [642, 294] on button "Submit" at bounding box center [635, 294] width 54 height 21
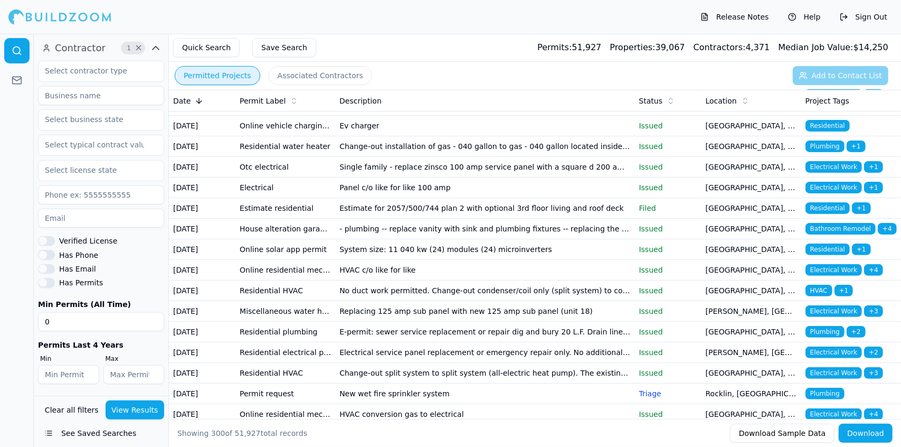
scroll to position [5599, 0]
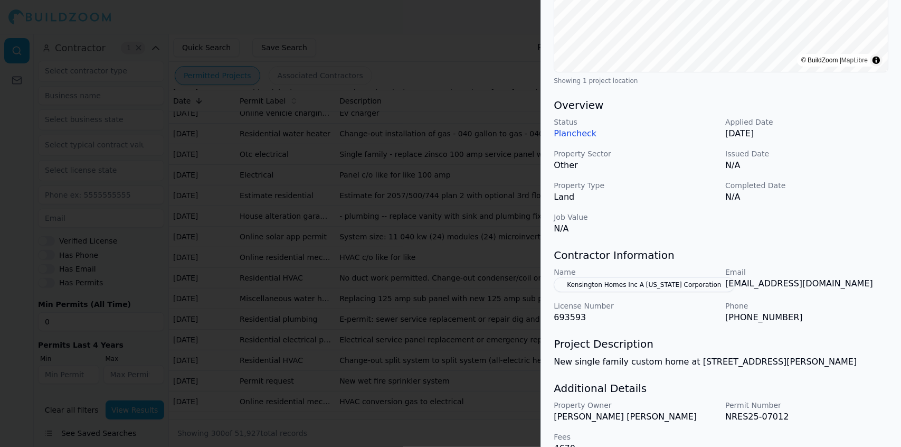
scroll to position [254, 0]
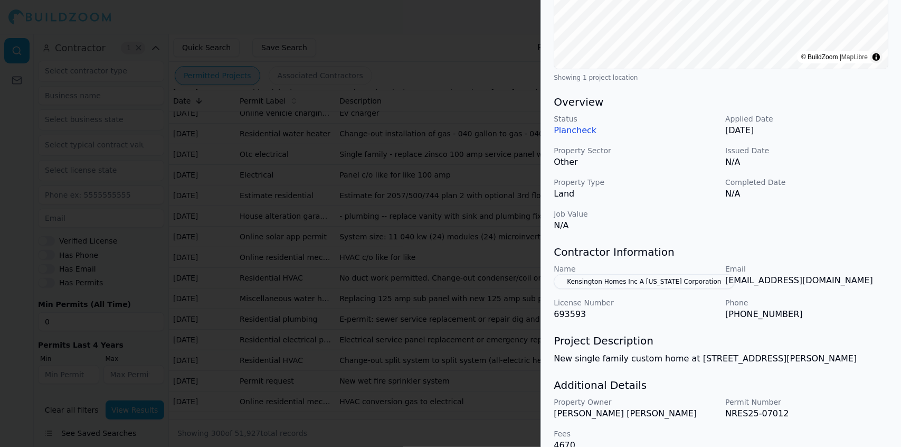
click at [628, 274] on button "Kensington Homes Inc A California Corporation" at bounding box center [644, 281] width 181 height 15
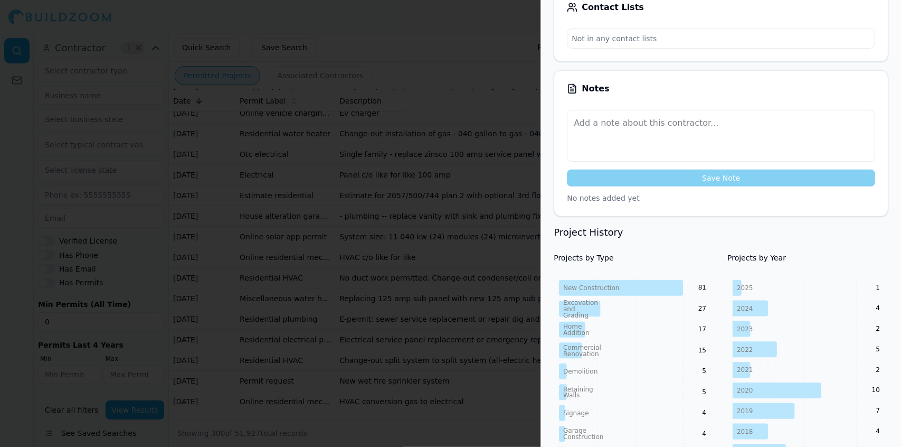
scroll to position [0, 0]
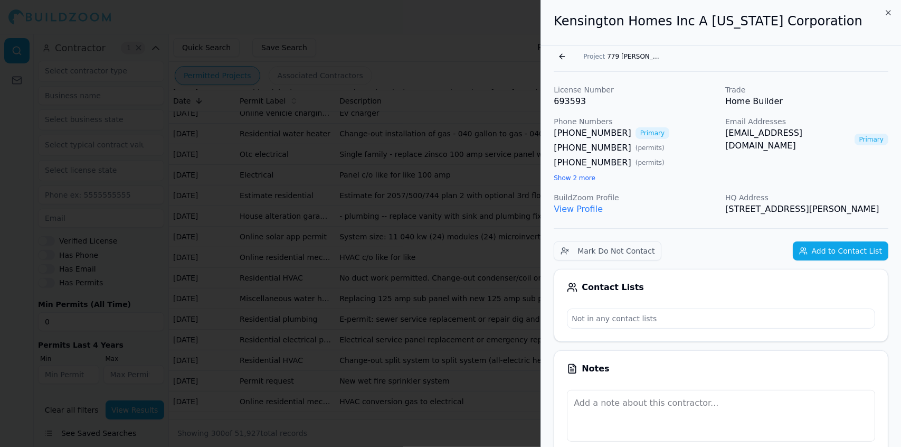
click at [459, 247] on div at bounding box center [450, 223] width 901 height 447
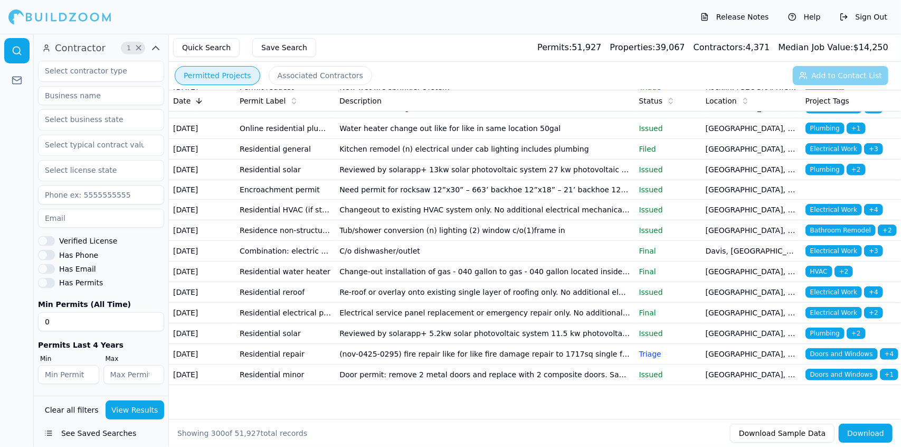
scroll to position [6024, 0]
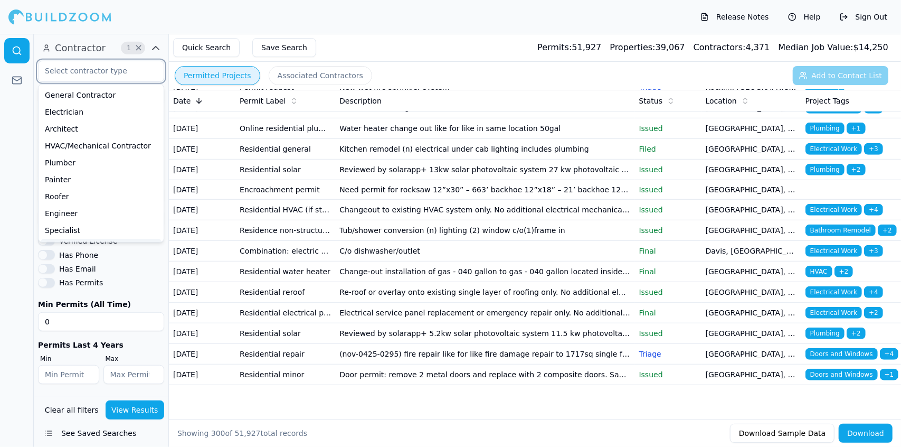
click at [131, 74] on input "text" at bounding box center [95, 70] width 112 height 19
click at [121, 92] on div "General Contractor" at bounding box center [101, 95] width 121 height 17
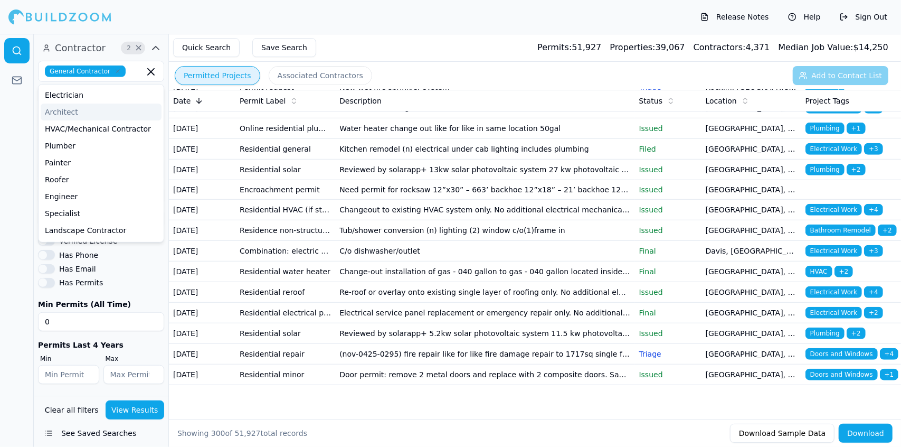
click at [12, 128] on div at bounding box center [17, 240] width 34 height 413
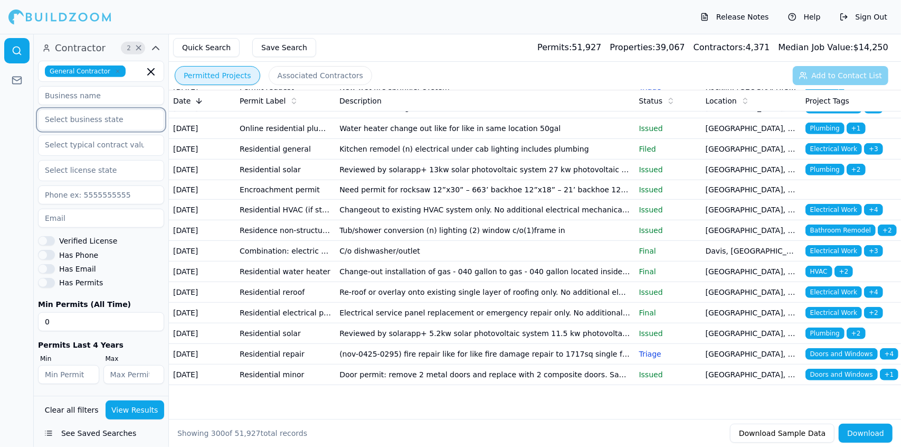
click at [125, 119] on input "text" at bounding box center [95, 119] width 112 height 19
type input "California"
type input "95376"
type input "BPPLUMBING"
click at [11, 156] on div at bounding box center [17, 240] width 34 height 413
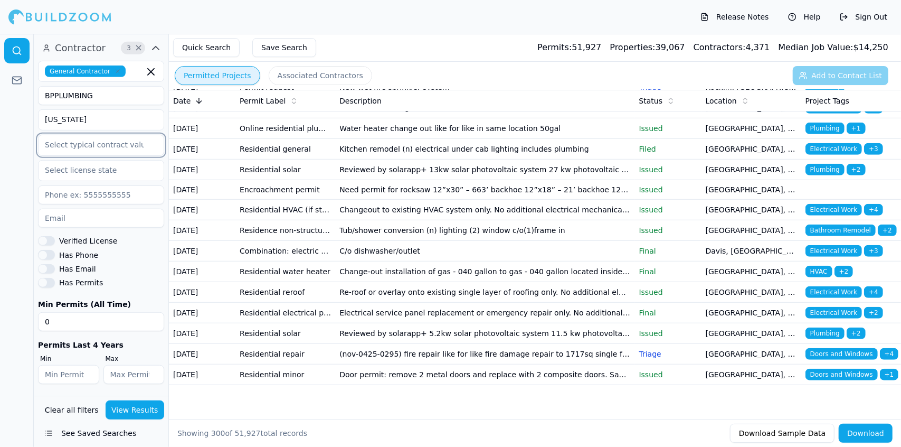
click at [119, 148] on input "text" at bounding box center [95, 144] width 112 height 19
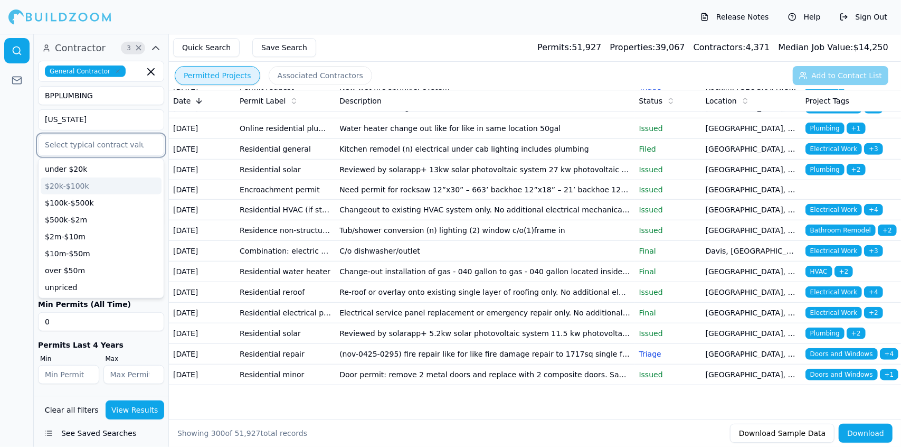
click at [101, 186] on div "$20k-$100k" at bounding box center [101, 185] width 121 height 17
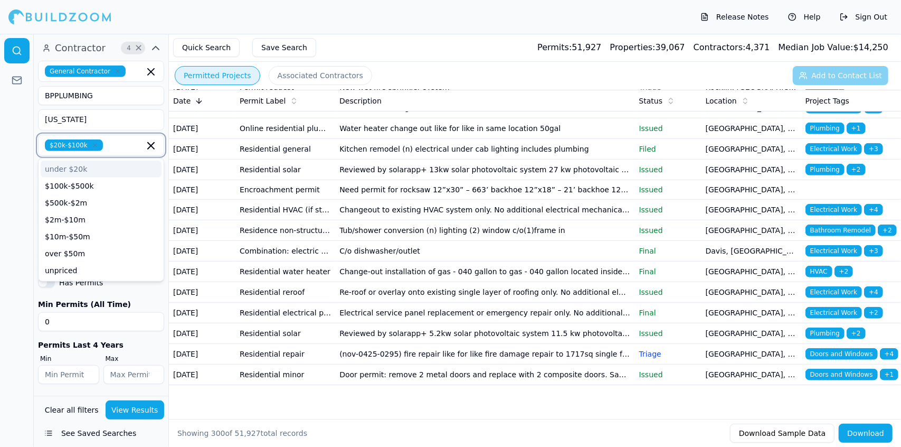
click at [101, 186] on div "$100k-$500k" at bounding box center [101, 185] width 121 height 17
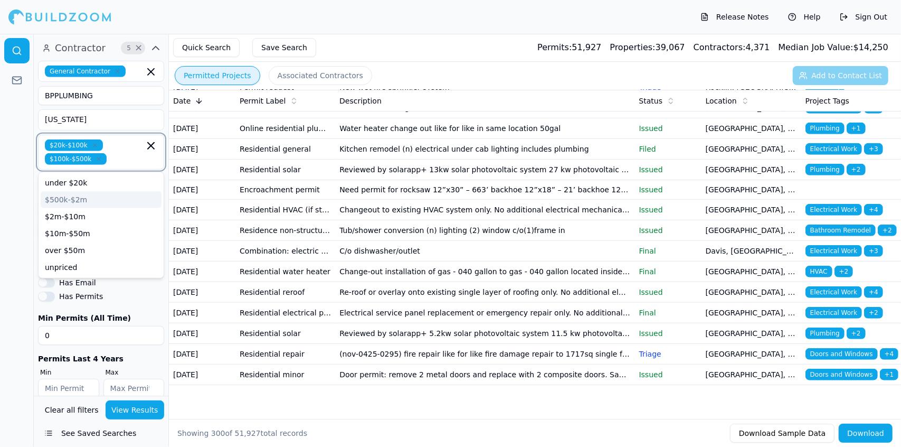
click at [133, 191] on div "$500k-$2m" at bounding box center [101, 199] width 121 height 17
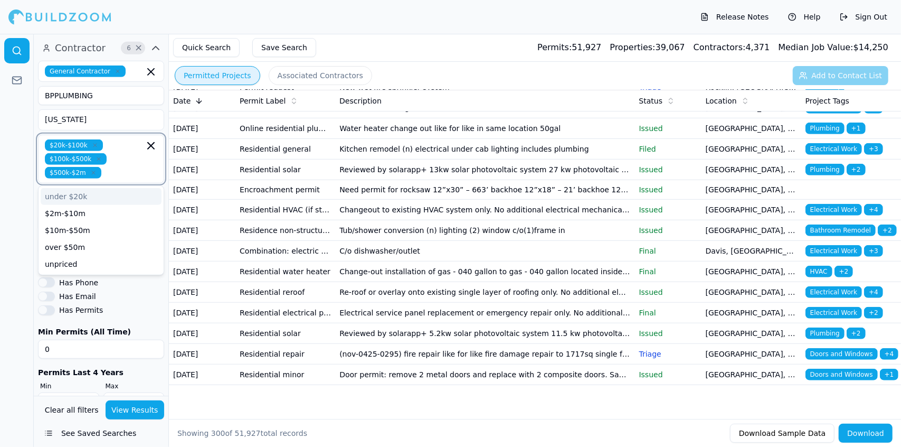
click at [133, 191] on div "under $20k" at bounding box center [101, 196] width 121 height 17
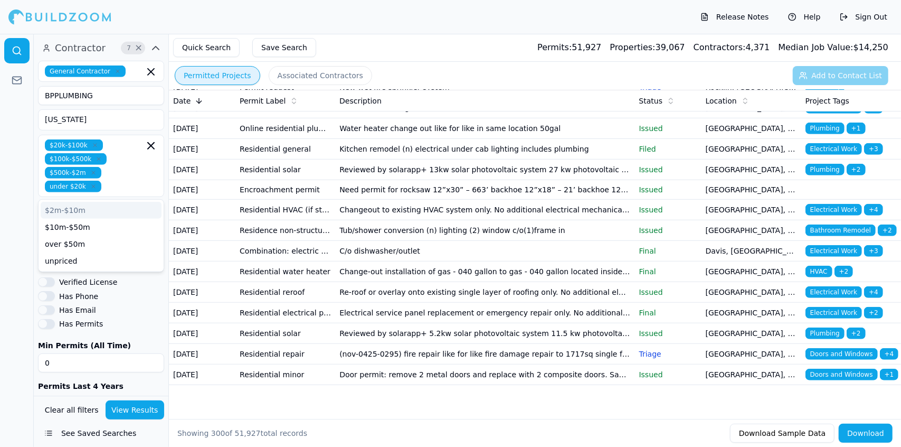
click at [94, 187] on span "under $20k" at bounding box center [73, 187] width 56 height 12
click at [90, 173] on icon "button" at bounding box center [93, 172] width 6 height 6
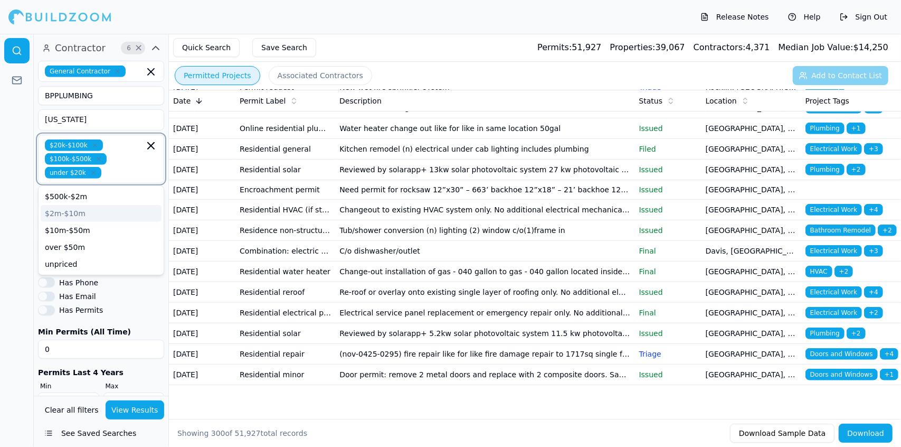
click at [90, 173] on icon "button" at bounding box center [93, 172] width 6 height 6
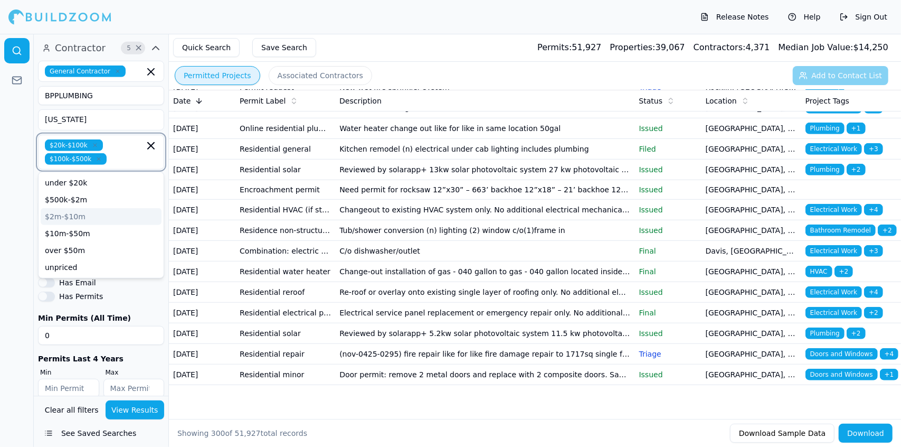
click at [89, 174] on div "under $20k" at bounding box center [101, 182] width 121 height 17
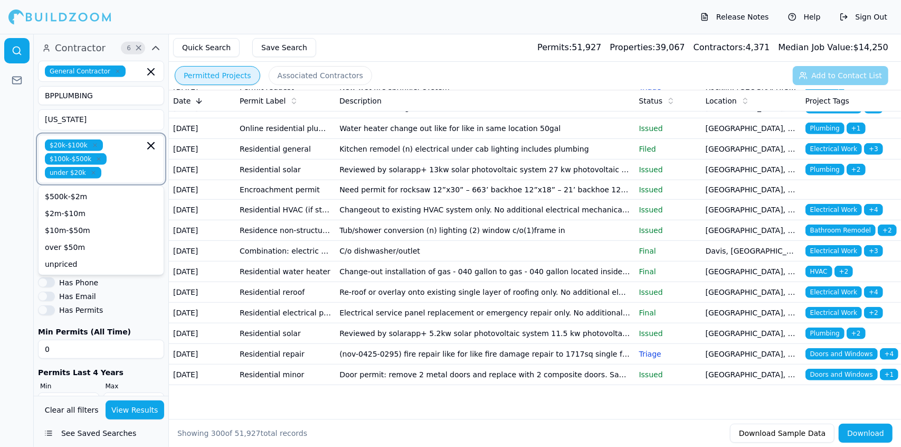
click at [90, 173] on icon "button" at bounding box center [93, 172] width 6 height 6
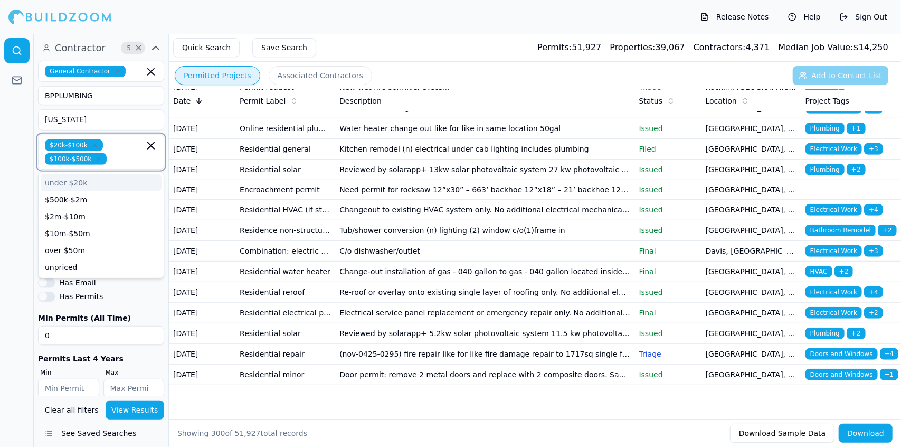
click at [89, 174] on div "under $20k" at bounding box center [101, 182] width 121 height 17
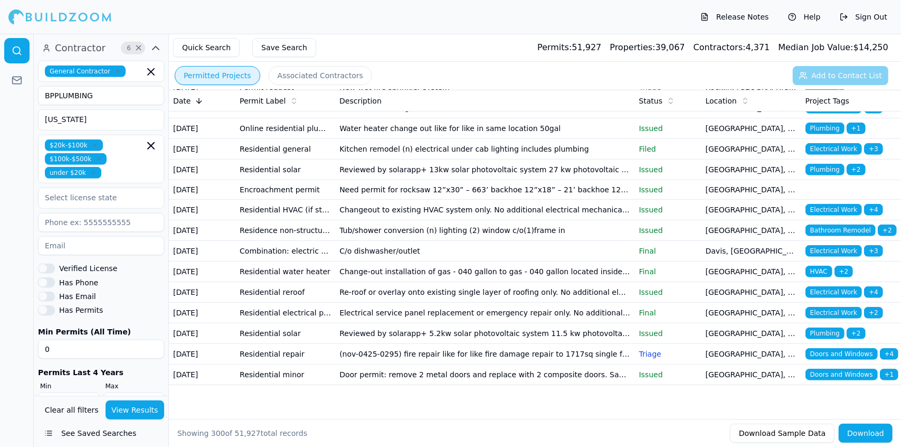
click at [7, 171] on div at bounding box center [17, 240] width 34 height 413
click at [84, 200] on input "text" at bounding box center [95, 197] width 112 height 19
type input "CA"
click at [8, 219] on div at bounding box center [17, 240] width 34 height 413
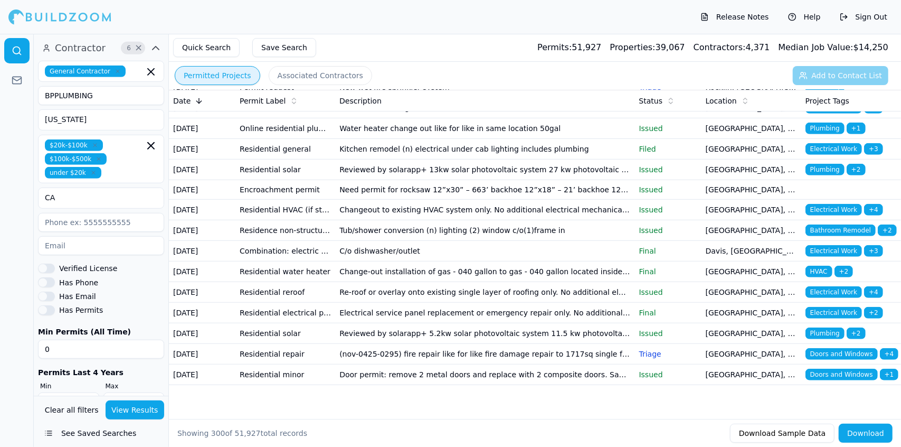
click at [8, 219] on div at bounding box center [17, 240] width 34 height 413
click at [51, 278] on button "Has Phone" at bounding box center [46, 282] width 17 height 10
click at [49, 291] on button "Has Email" at bounding box center [46, 296] width 17 height 10
click at [13, 46] on icon at bounding box center [17, 50] width 11 height 11
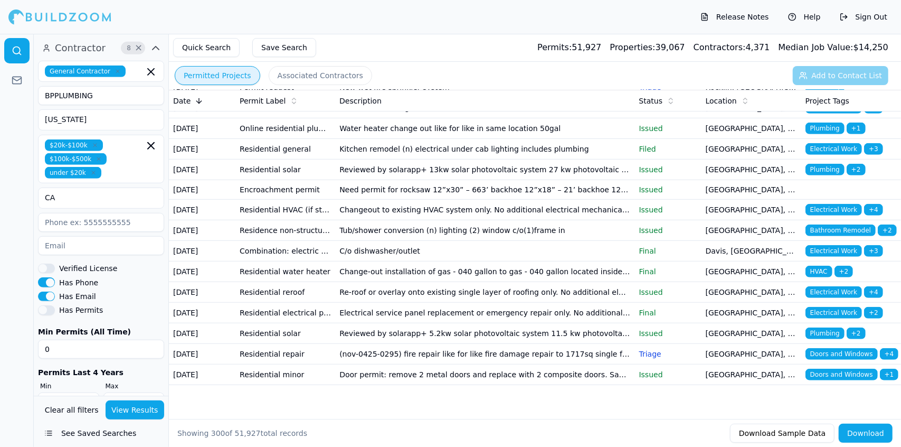
click at [218, 44] on button "Quick Search" at bounding box center [206, 47] width 67 height 19
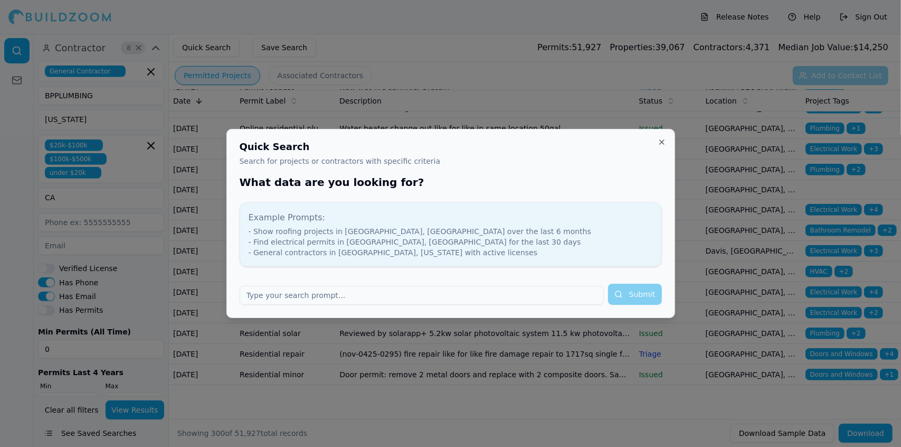
click at [369, 294] on input "text" at bounding box center [422, 295] width 364 height 19
type input "Sacromento ca"
click at [629, 297] on button "Submit" at bounding box center [635, 294] width 54 height 21
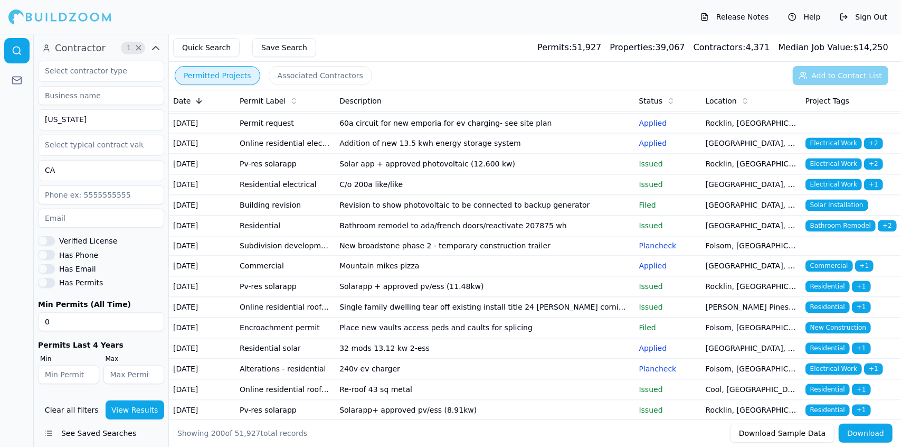
scroll to position [1541, 0]
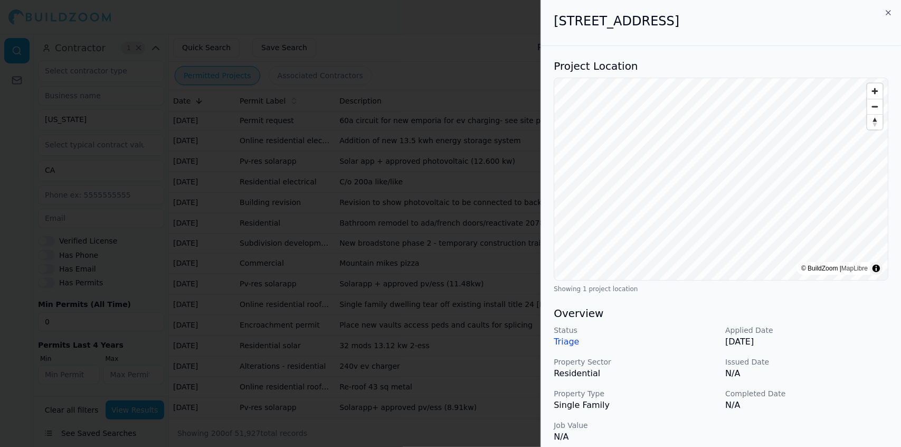
drag, startPoint x: 522, startPoint y: 237, endPoint x: 483, endPoint y: 223, distance: 40.9
click at [483, 223] on div at bounding box center [450, 223] width 901 height 447
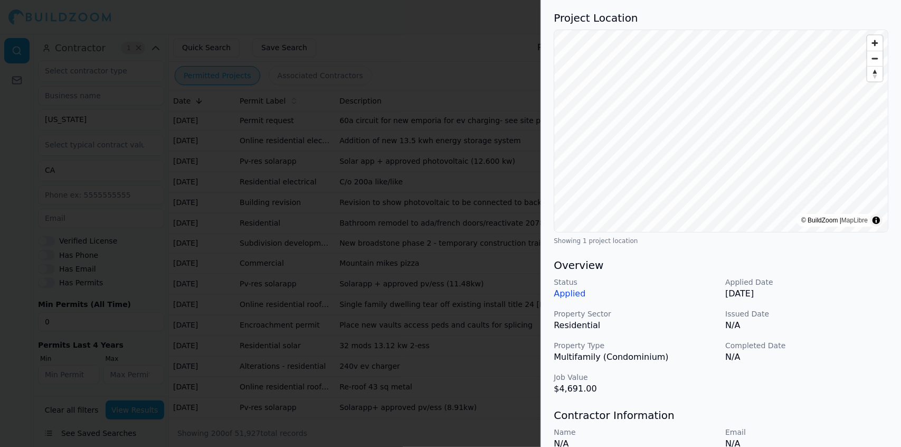
scroll to position [0, 0]
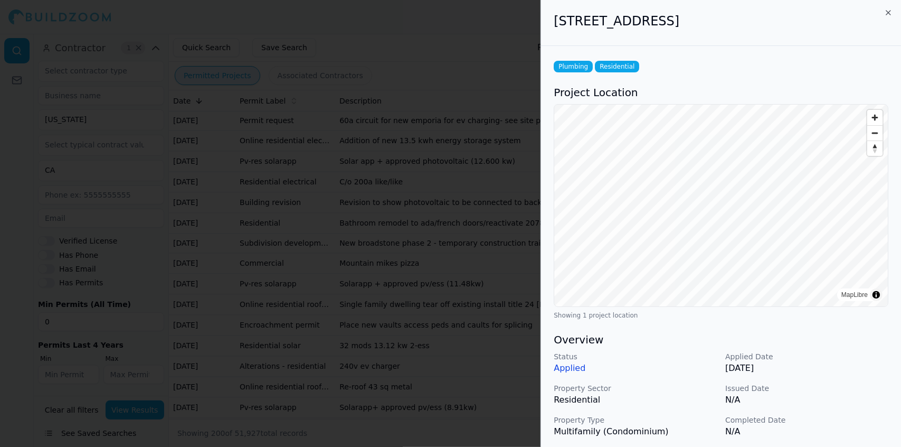
click at [434, 278] on div at bounding box center [450, 223] width 901 height 447
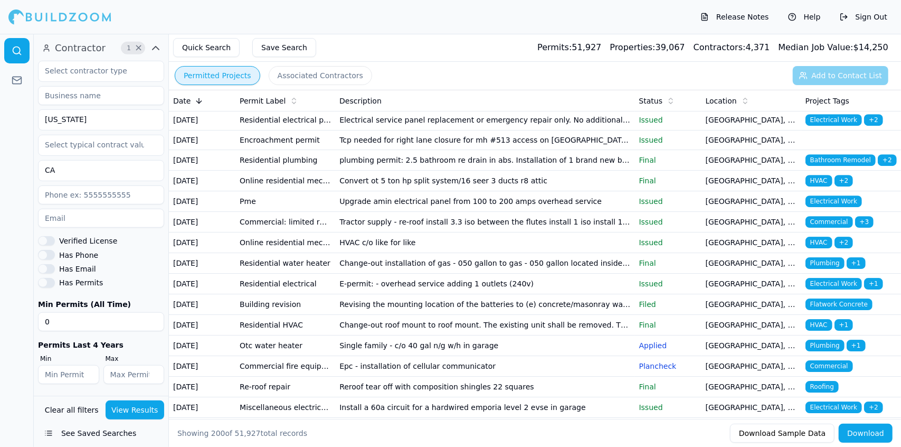
scroll to position [2240, 0]
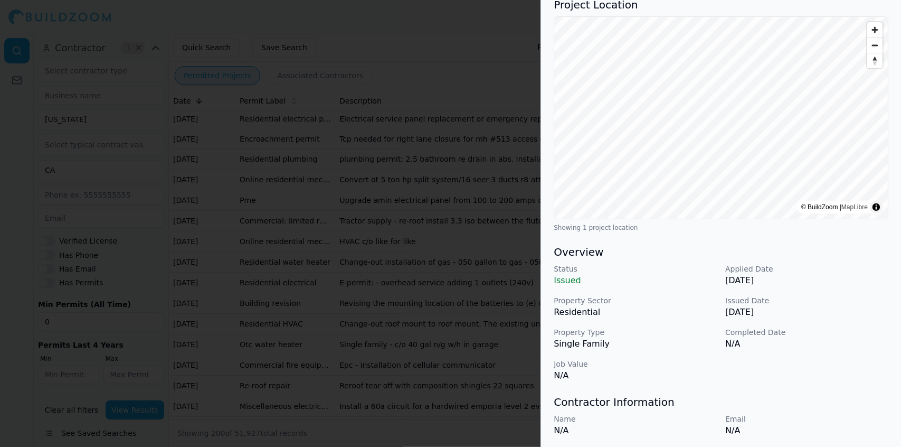
scroll to position [0, 0]
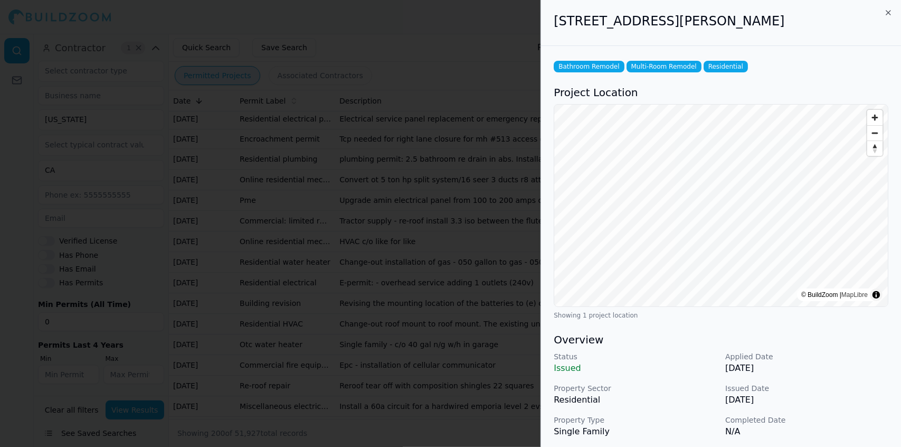
click at [500, 92] on div at bounding box center [450, 223] width 901 height 447
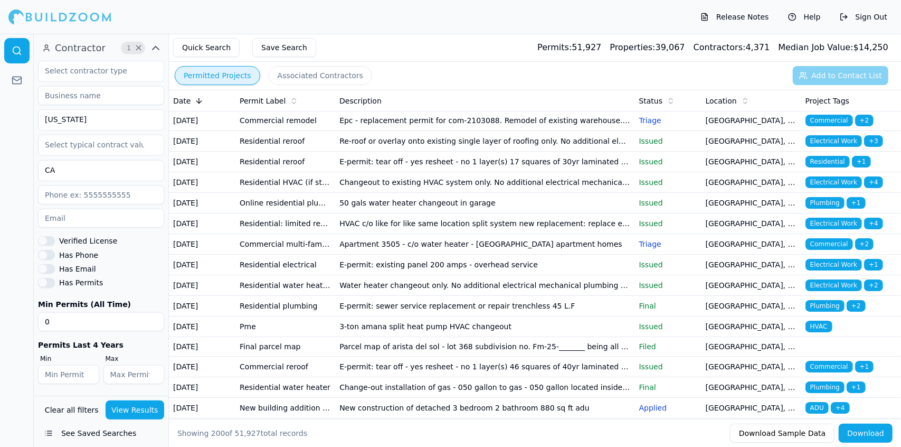
scroll to position [2587, 0]
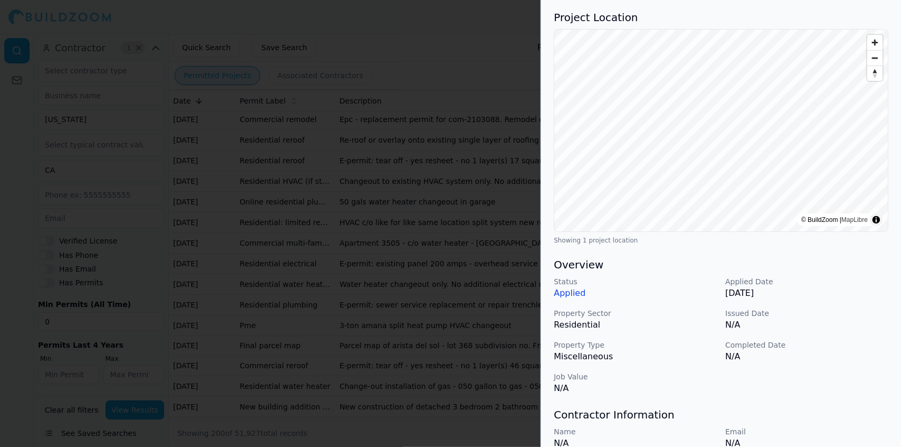
scroll to position [73, 0]
click at [323, 232] on div at bounding box center [450, 223] width 901 height 447
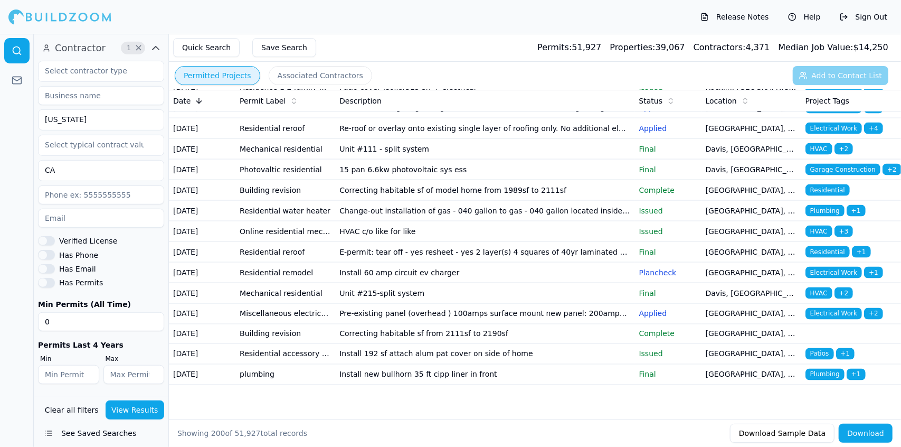
scroll to position [4004, 0]
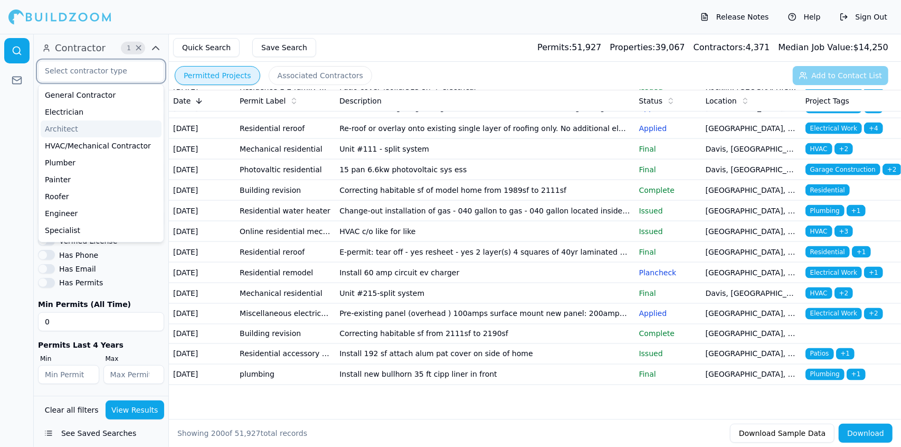
click at [132, 73] on input "text" at bounding box center [95, 70] width 112 height 19
click at [131, 92] on div "General Contractor" at bounding box center [101, 95] width 121 height 17
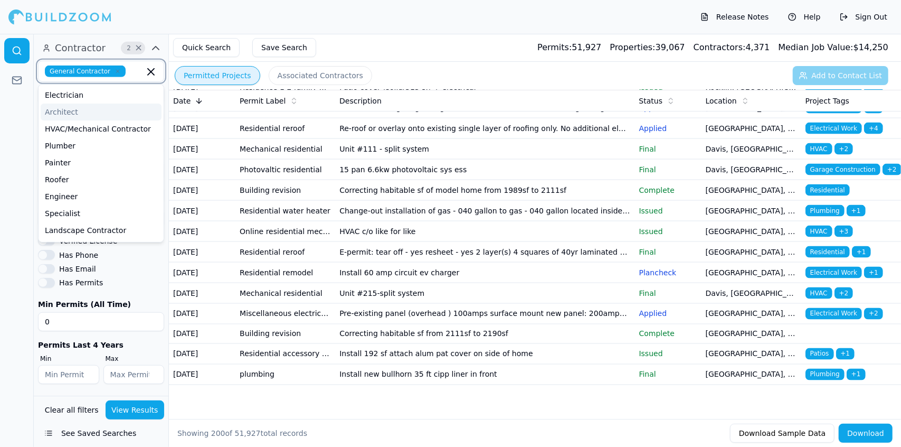
click at [103, 111] on div "Architect" at bounding box center [101, 111] width 121 height 17
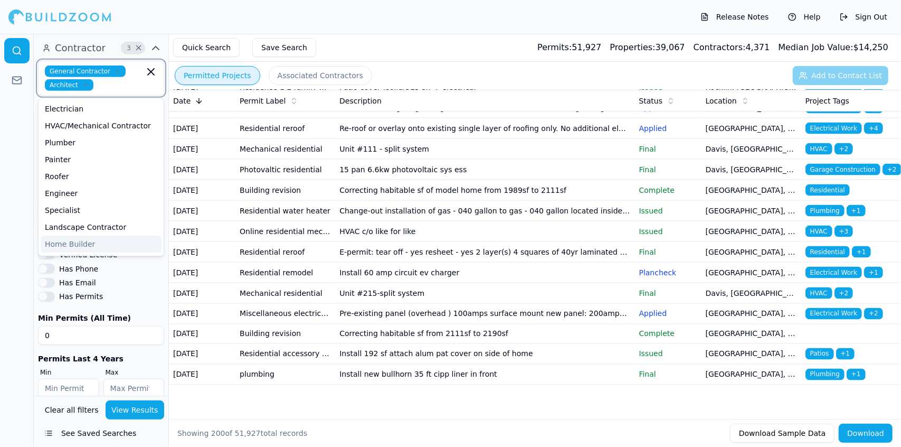
click at [69, 245] on div "Home Builder" at bounding box center [101, 243] width 121 height 17
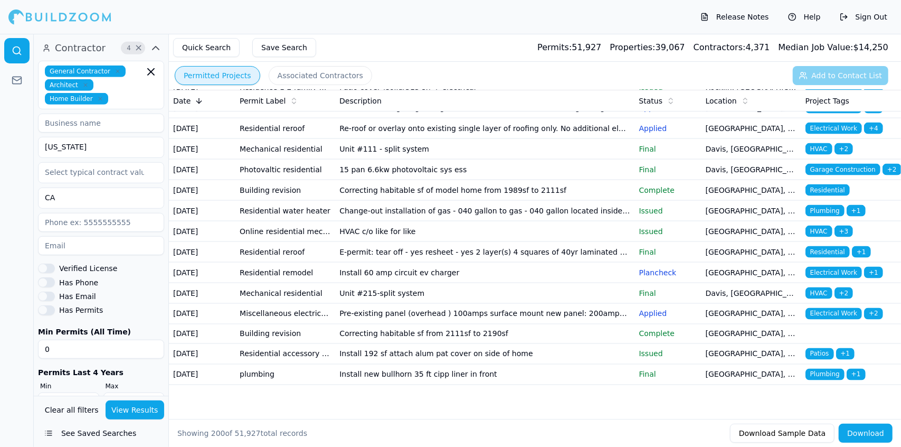
click at [10, 229] on div at bounding box center [17, 240] width 34 height 413
click at [108, 145] on input "California" at bounding box center [95, 146] width 112 height 19
click at [112, 121] on input at bounding box center [101, 123] width 126 height 19
type input "BPPLUMBING"
click at [122, 141] on input "California" at bounding box center [95, 146] width 112 height 19
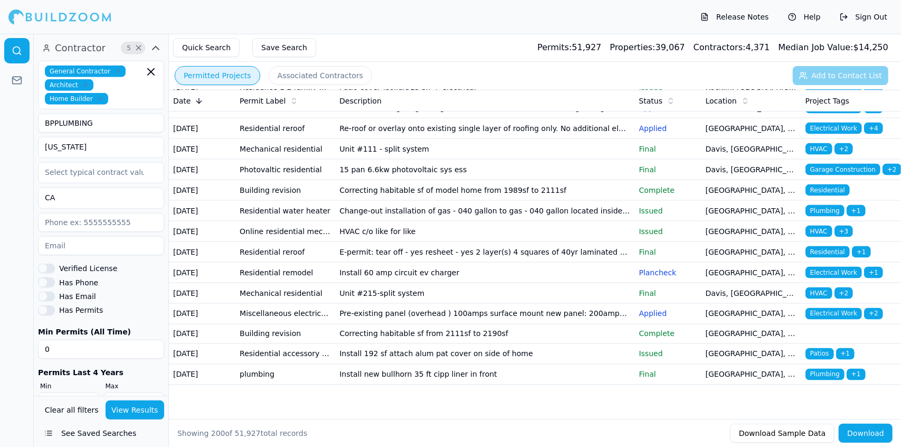
click at [6, 149] on div at bounding box center [17, 240] width 34 height 413
click at [87, 191] on input "CA" at bounding box center [95, 197] width 112 height 19
click at [69, 172] on input "text" at bounding box center [95, 172] width 112 height 19
